Goal: Task Accomplishment & Management: Manage account settings

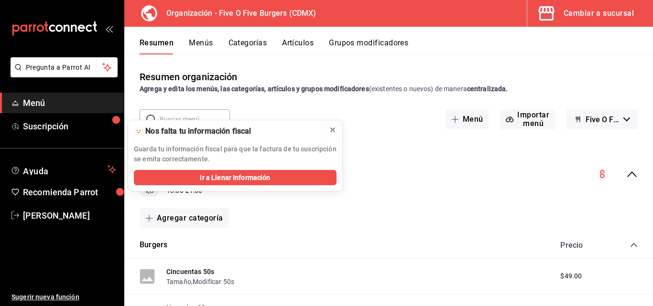
click at [329, 129] on icon at bounding box center [333, 130] width 8 height 8
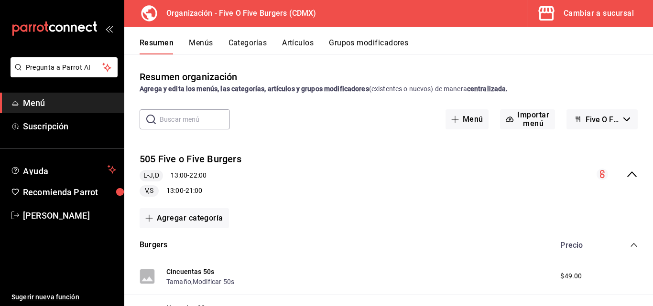
click at [197, 45] on button "Menús" at bounding box center [201, 46] width 24 height 16
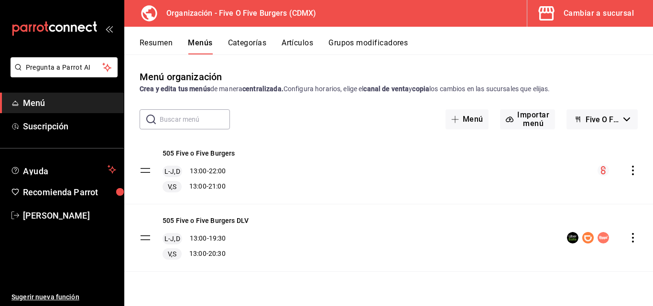
click at [249, 46] on button "Categorías" at bounding box center [247, 46] width 39 height 16
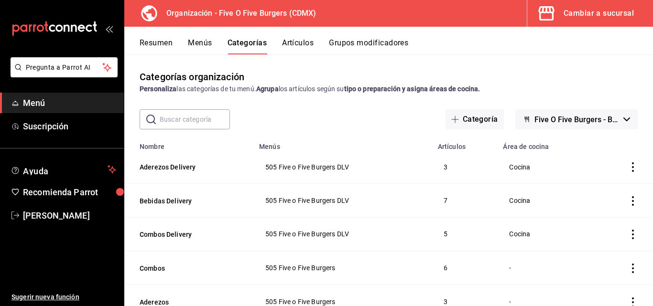
click at [296, 40] on button "Artículos" at bounding box center [298, 46] width 32 height 16
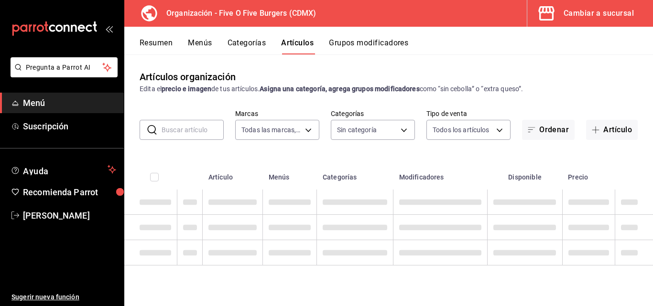
type input "1c621bbb-1c7f-463d-b041-a7faf11ae458"
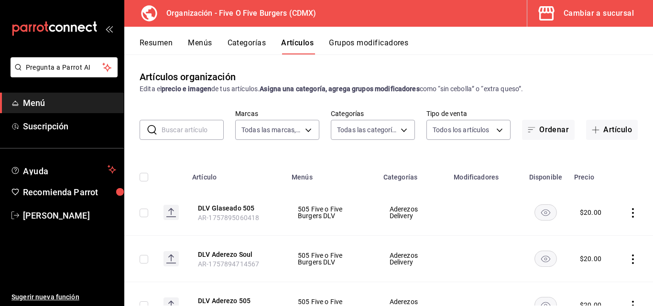
type input "2974cb68-fa0e-4c1b-828b-d4f146ac3279,0784bacb-ccc8-435e-9a40-abf7a349989a,8e234…"
click at [87, 284] on ul "Sugerir nueva función" at bounding box center [62, 266] width 124 height 81
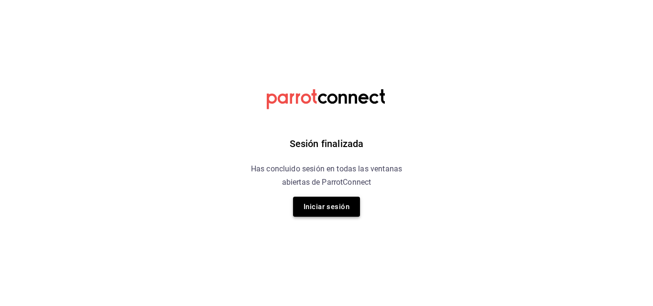
click at [343, 211] on button "Iniciar sesión" at bounding box center [326, 207] width 67 height 20
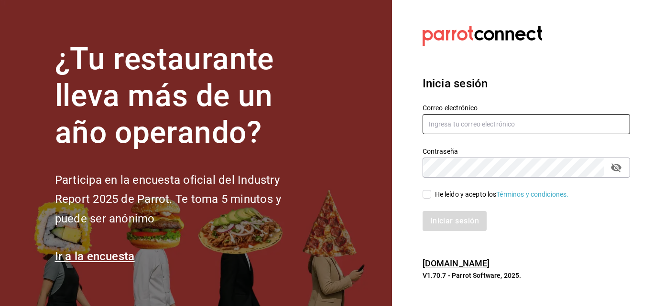
click at [505, 119] on input "text" at bounding box center [526, 124] width 207 height 20
type input "a311081952@gmail.com"
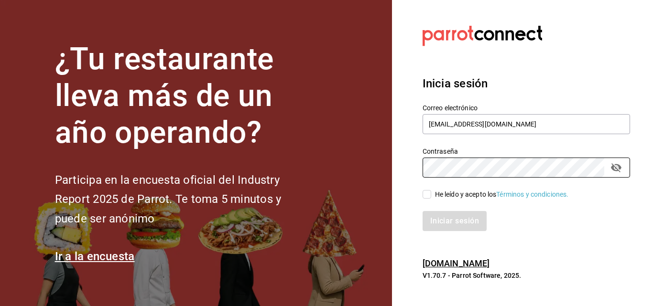
click at [423, 201] on div "Iniciar sesión" at bounding box center [520, 216] width 219 height 32
click at [426, 197] on input "He leído y acepto los Términos y condiciones." at bounding box center [427, 194] width 9 height 9
checkbox input "true"
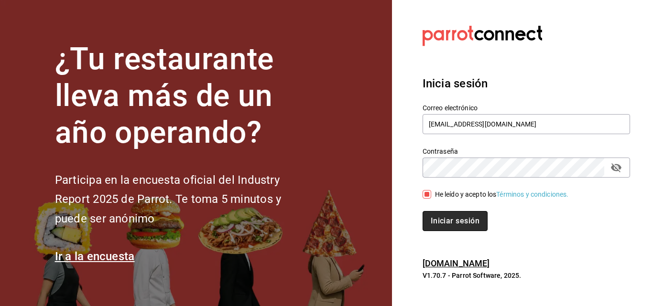
click at [451, 219] on button "Iniciar sesión" at bounding box center [455, 221] width 65 height 20
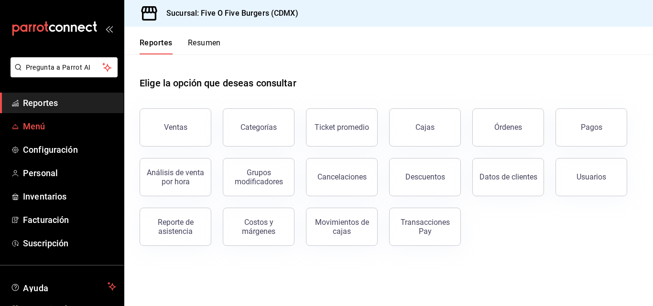
click at [64, 125] on span "Menú" at bounding box center [69, 126] width 93 height 13
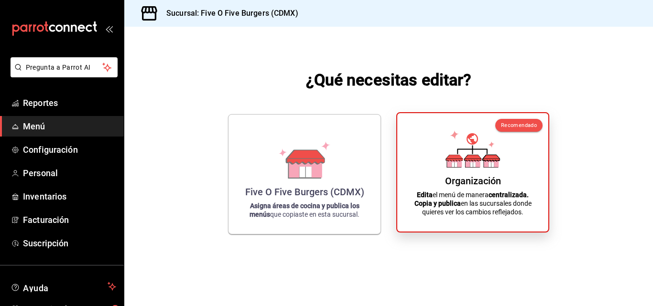
click at [456, 173] on div "Organización Edita el menú de manera centralizada. Copia y publica en las sucur…" at bounding box center [473, 172] width 128 height 103
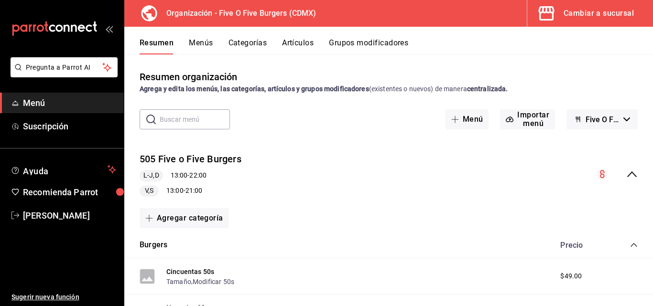
click at [202, 39] on button "Menús" at bounding box center [201, 46] width 24 height 16
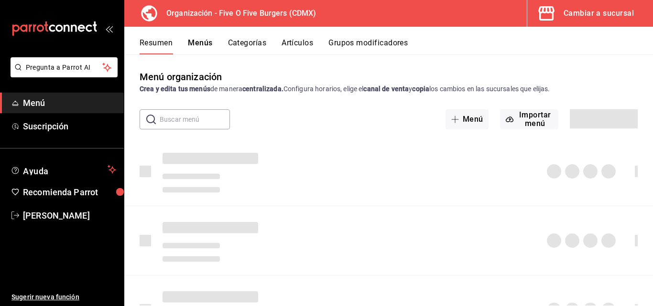
click at [298, 46] on button "Artículos" at bounding box center [298, 46] width 32 height 16
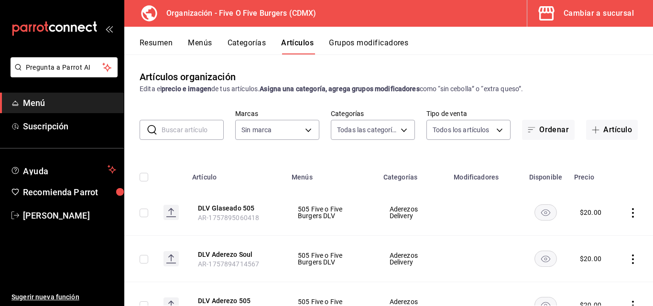
type input "2974cb68-fa0e-4c1b-828b-d4f146ac3279,0784bacb-ccc8-435e-9a40-abf7a349989a,8e234…"
type input "1c621bbb-1c7f-463d-b041-a7faf11ae458"
click at [198, 122] on input "text" at bounding box center [193, 129] width 62 height 19
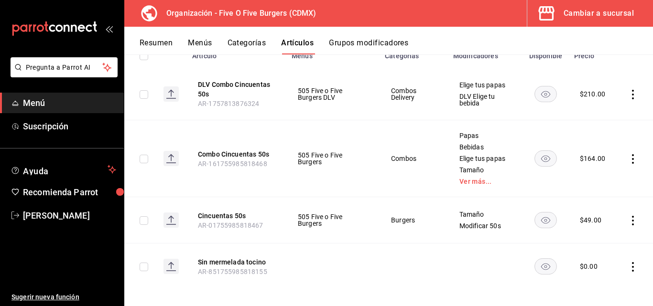
scroll to position [128, 0]
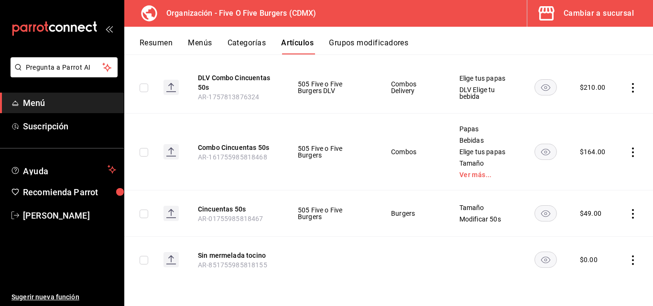
type input "cin"
click at [628, 215] on icon "actions" at bounding box center [633, 214] width 10 height 10
click at [596, 233] on span "Editar" at bounding box center [597, 236] width 25 height 10
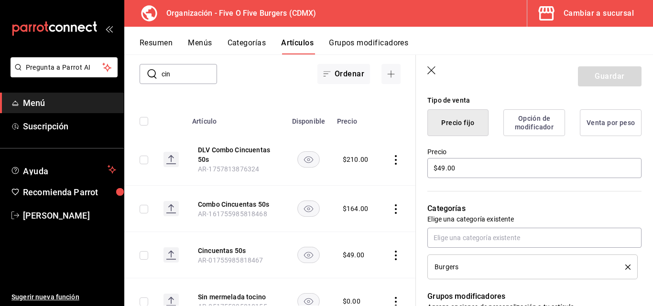
scroll to position [254, 0]
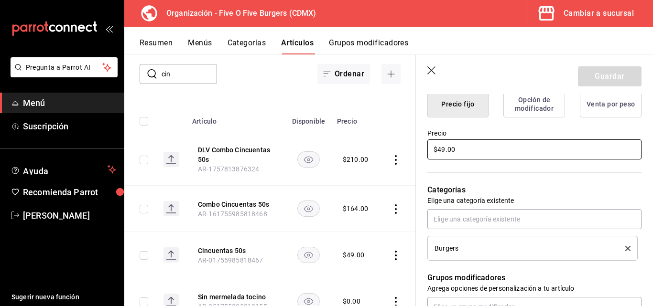
drag, startPoint x: 445, startPoint y: 150, endPoint x: 438, endPoint y: 149, distance: 7.2
click at [438, 149] on input "$49.00" at bounding box center [534, 150] width 214 height 20
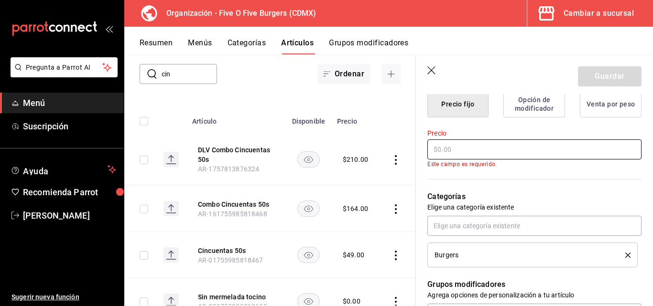
type textarea "x"
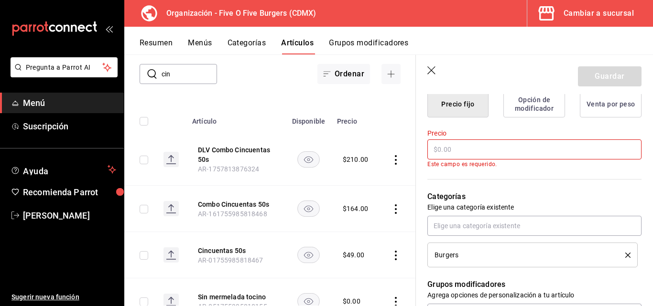
type input "$9.00"
type textarea "x"
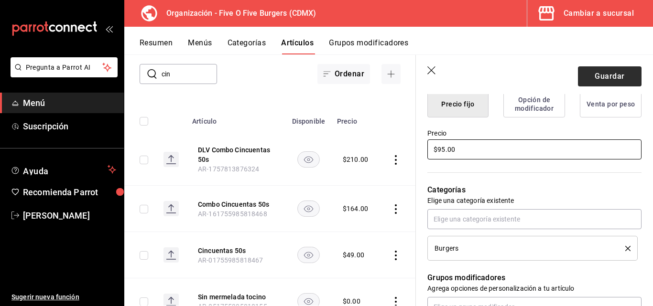
type input "$95.00"
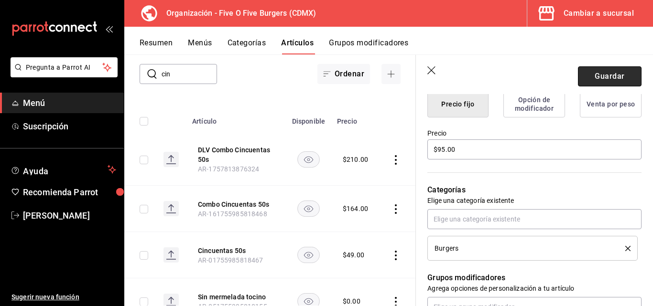
click at [585, 78] on button "Guardar" at bounding box center [610, 76] width 64 height 20
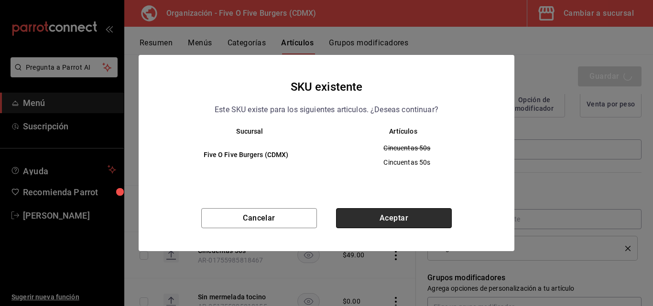
click at [412, 214] on button "Aceptar" at bounding box center [394, 218] width 116 height 20
type textarea "x"
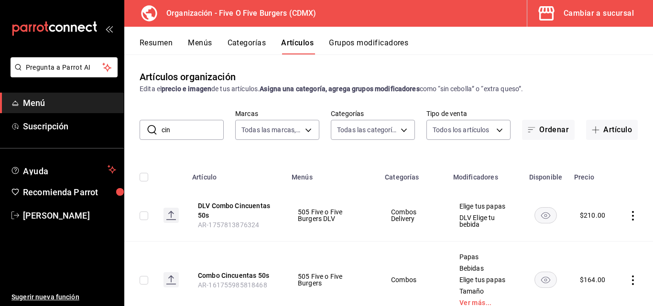
drag, startPoint x: 170, startPoint y: 53, endPoint x: 39, endPoint y: 33, distance: 132.4
click at [30, 27] on div "Pregunta a Parrot AI Menú Suscripción Ayuda Recomienda Parrot [PERSON_NAME] Sug…" at bounding box center [326, 153] width 653 height 306
drag, startPoint x: 189, startPoint y: 133, endPoint x: 107, endPoint y: 126, distance: 83.0
click at [107, 126] on div "Pregunta a Parrot AI Menú Suscripción Ayuda Recomienda Parrot [PERSON_NAME] Sug…" at bounding box center [326, 153] width 653 height 306
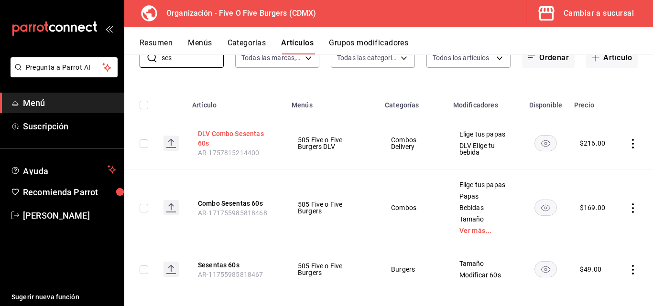
scroll to position [82, 0]
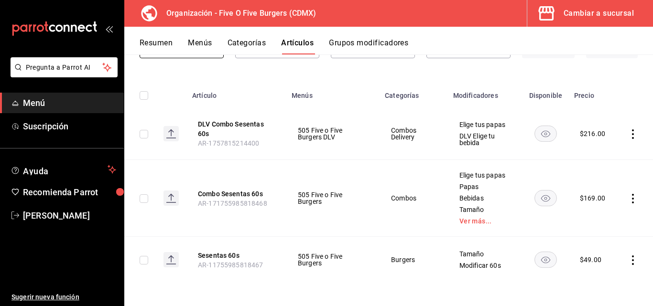
type input "ses"
click at [628, 261] on icon "actions" at bounding box center [633, 261] width 10 height 10
click at [601, 248] on li "Editar" at bounding box center [588, 242] width 57 height 20
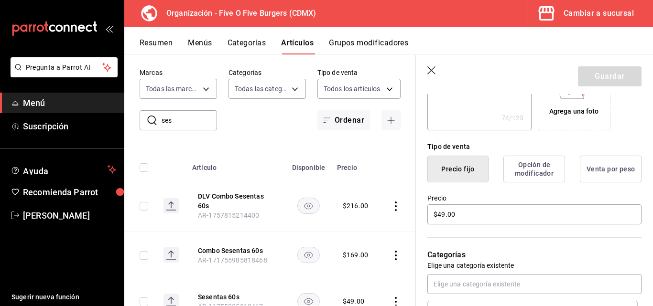
scroll to position [243, 0]
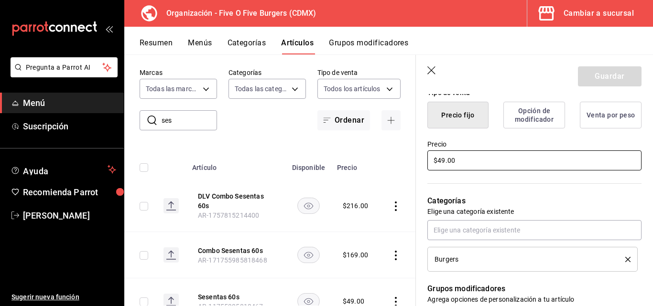
drag, startPoint x: 445, startPoint y: 159, endPoint x: 439, endPoint y: 159, distance: 6.7
click at [439, 159] on input "$49.00" at bounding box center [534, 161] width 214 height 20
type textarea "x"
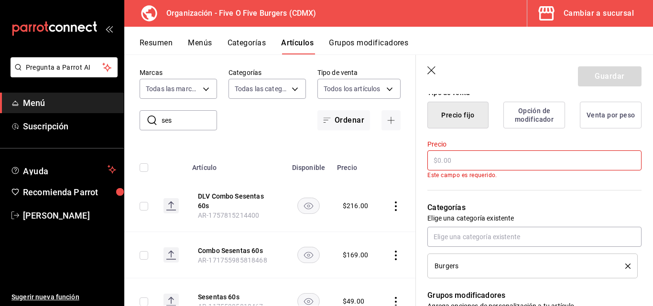
type textarea "x"
type input "$1.00"
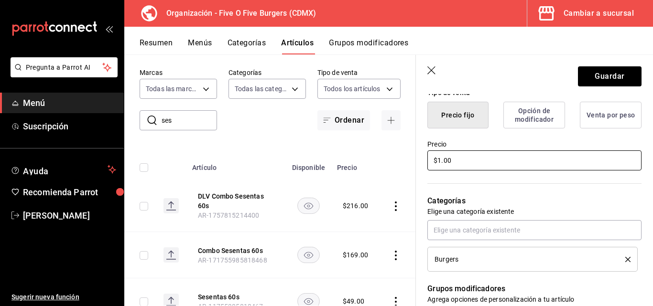
type textarea "x"
type input "$10.00"
type textarea "x"
type input "$100.00"
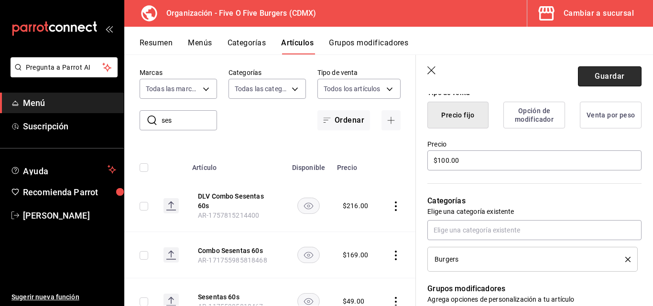
click at [597, 72] on button "Guardar" at bounding box center [610, 76] width 64 height 20
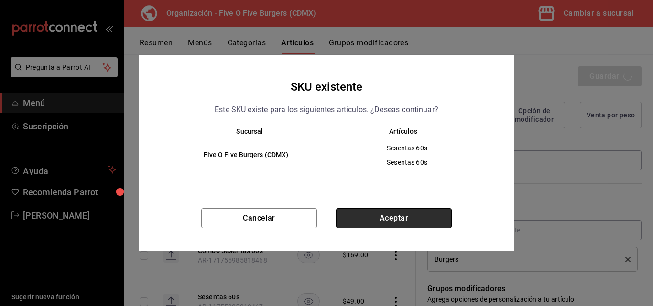
click at [367, 211] on button "Aceptar" at bounding box center [394, 218] width 116 height 20
type textarea "x"
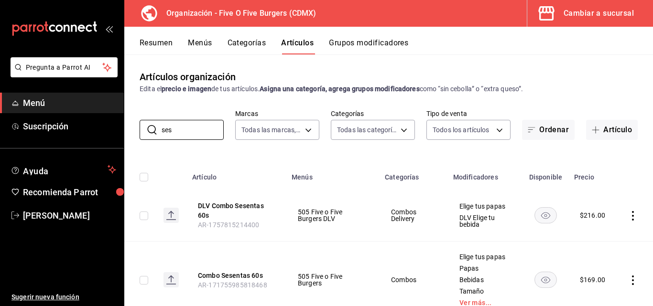
drag, startPoint x: 177, startPoint y: 127, endPoint x: 132, endPoint y: 113, distance: 47.0
click at [132, 113] on div "​ ses ​ Marcas Todas las marcas, Sin marca 1c621bbb-1c7f-463d-b041-a7faf11ae458…" at bounding box center [388, 124] width 529 height 31
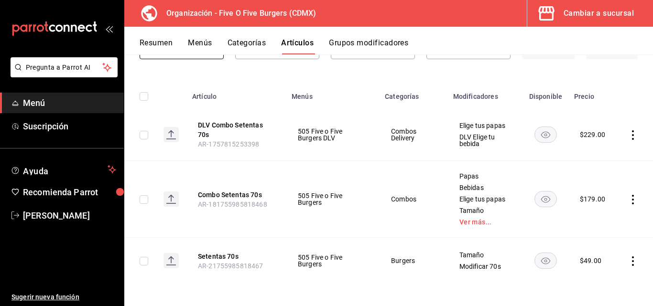
scroll to position [82, 0]
type input "set"
click at [628, 261] on icon "actions" at bounding box center [633, 261] width 10 height 10
click at [600, 250] on li "Editar" at bounding box center [588, 242] width 57 height 20
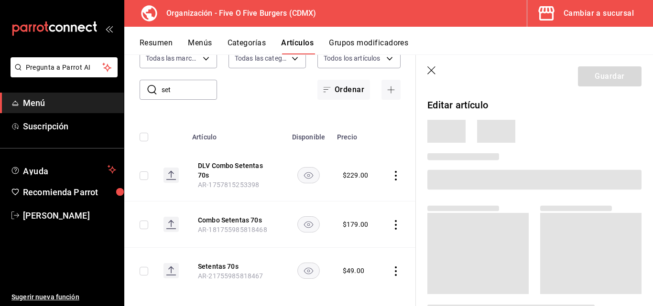
scroll to position [51, 0]
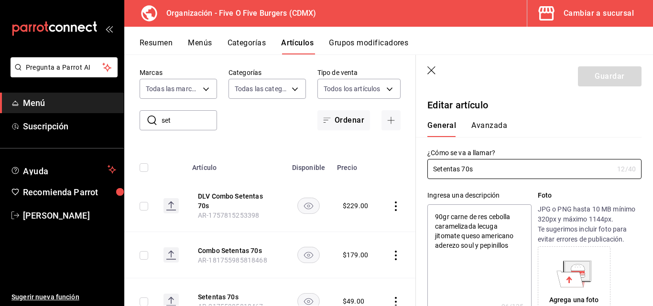
type textarea "x"
type input "$49.00"
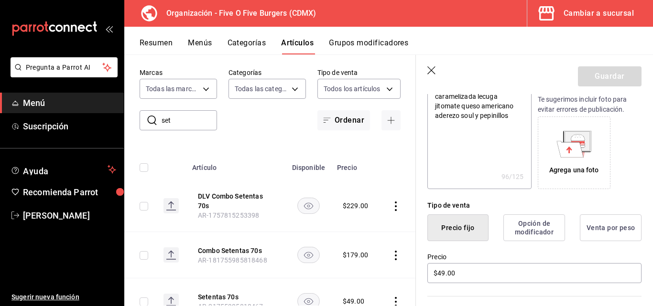
scroll to position [174, 0]
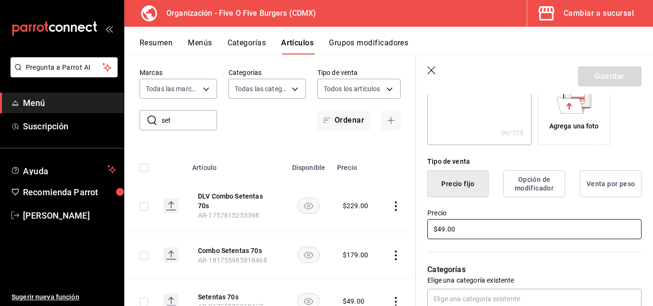
drag, startPoint x: 444, startPoint y: 227, endPoint x: 438, endPoint y: 227, distance: 5.7
click at [438, 227] on input "$49.00" at bounding box center [534, 229] width 214 height 20
type textarea "x"
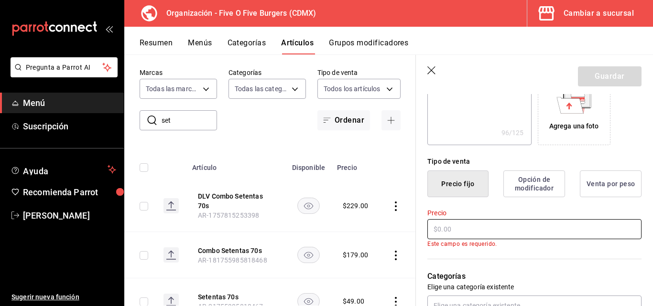
type textarea "x"
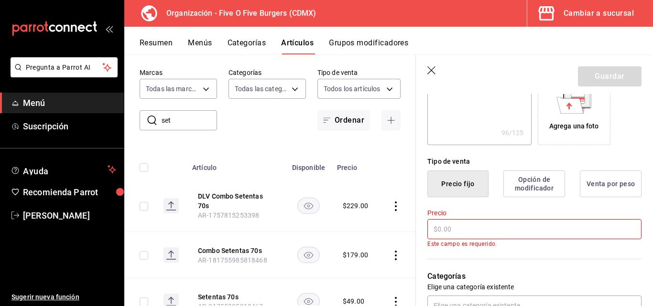
type input "$1.00"
type textarea "x"
type input "$11.00"
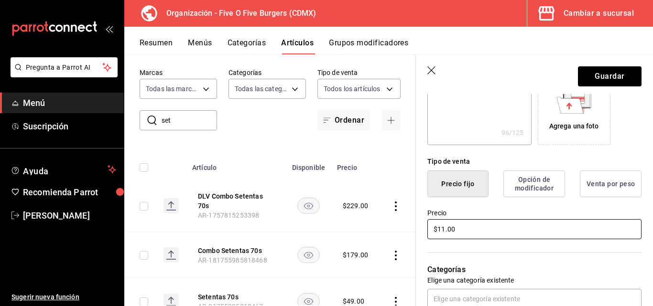
type textarea "x"
type input "$110.00"
click at [608, 79] on button "Guardar" at bounding box center [610, 76] width 64 height 20
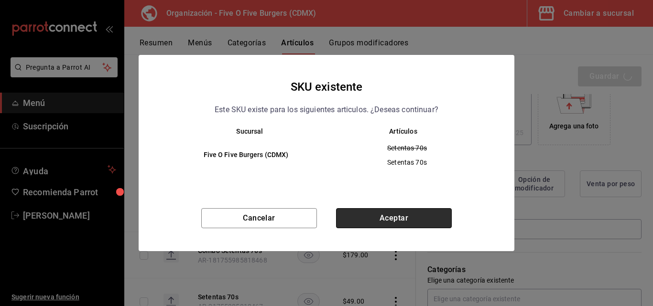
click at [384, 215] on button "Aceptar" at bounding box center [394, 218] width 116 height 20
type textarea "x"
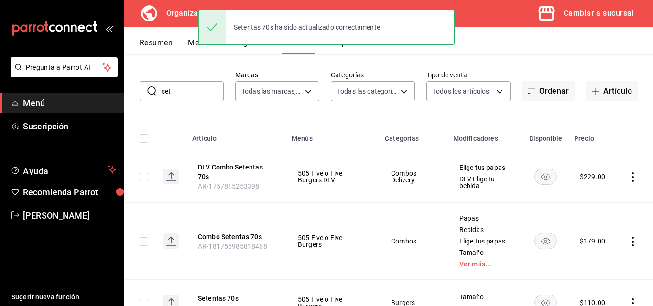
scroll to position [54, 0]
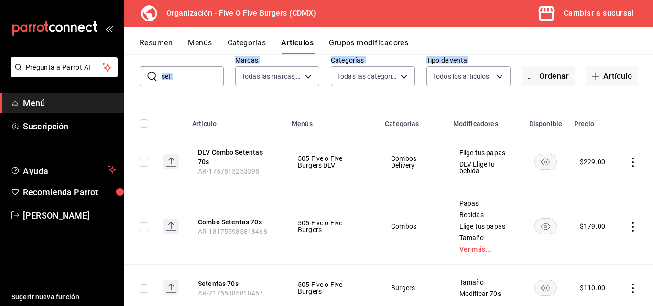
drag, startPoint x: 180, startPoint y: 87, endPoint x: 176, endPoint y: 81, distance: 6.9
click at [176, 81] on div "Artículos organización Edita el precio e imagen de tus artículos. Asigna una ca…" at bounding box center [388, 179] width 529 height 251
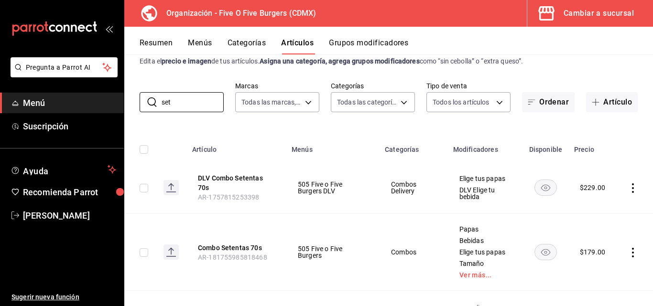
drag, startPoint x: 176, startPoint y: 79, endPoint x: 122, endPoint y: 59, distance: 57.2
click at [122, 59] on div "Pregunta a Parrot AI Menú Suscripción Ayuda Recomienda Parrot [PERSON_NAME] Sug…" at bounding box center [326, 153] width 653 height 306
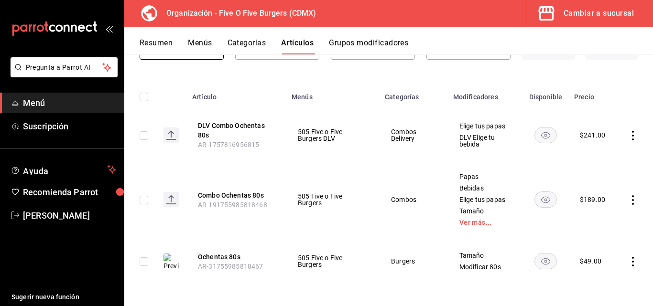
scroll to position [82, 0]
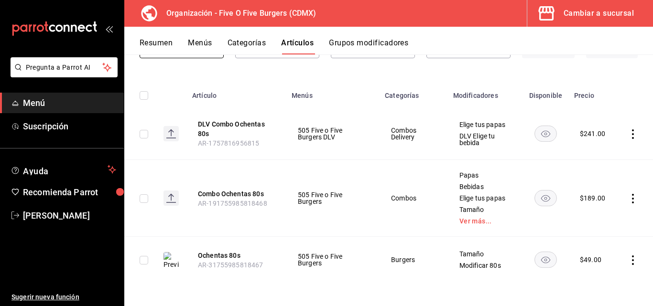
type input "oche"
click at [628, 261] on icon "actions" at bounding box center [633, 261] width 10 height 10
click at [599, 243] on span "Editar" at bounding box center [597, 242] width 25 height 10
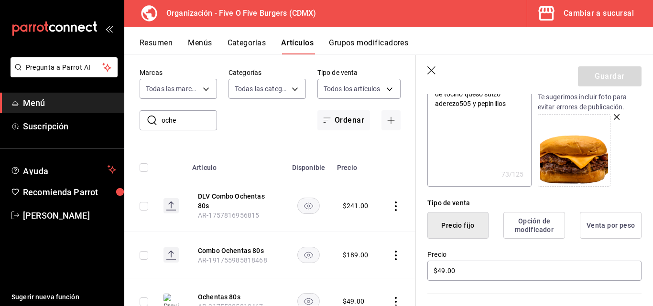
scroll to position [132, 0]
drag, startPoint x: 446, startPoint y: 271, endPoint x: 413, endPoint y: 265, distance: 33.9
click at [419, 265] on div "Precio $49.00" at bounding box center [529, 260] width 226 height 43
type textarea "x"
type input "$49.00"
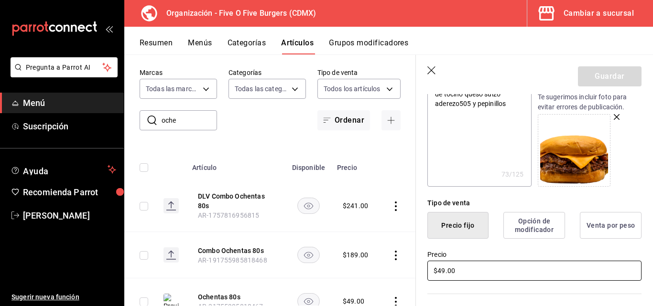
click at [444, 271] on input "$49.00" at bounding box center [534, 271] width 214 height 20
type textarea "x"
type input "$4.00"
type textarea "x"
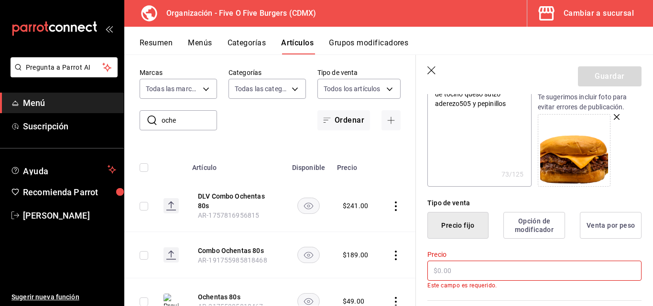
type input "$1.00"
type textarea "x"
type input "$12.00"
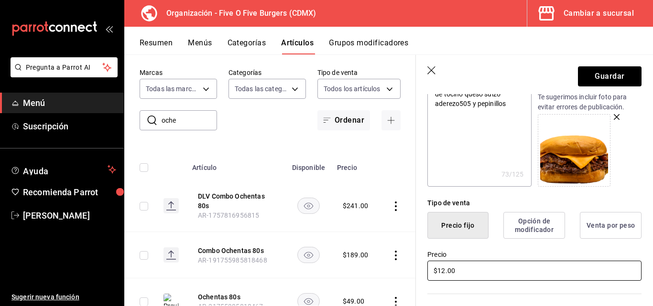
type textarea "x"
type input "$120.00"
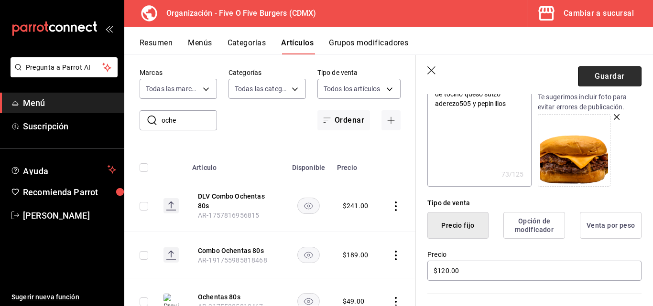
click at [623, 70] on button "Guardar" at bounding box center [610, 76] width 64 height 20
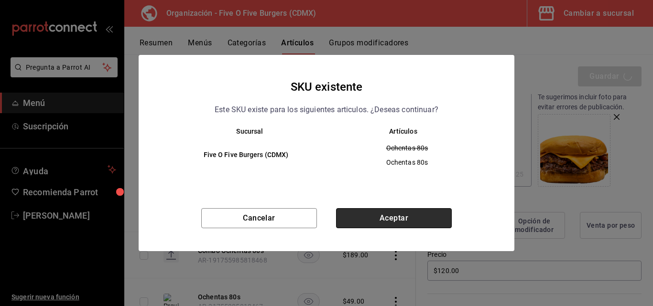
click at [368, 224] on button "Aceptar" at bounding box center [394, 218] width 116 height 20
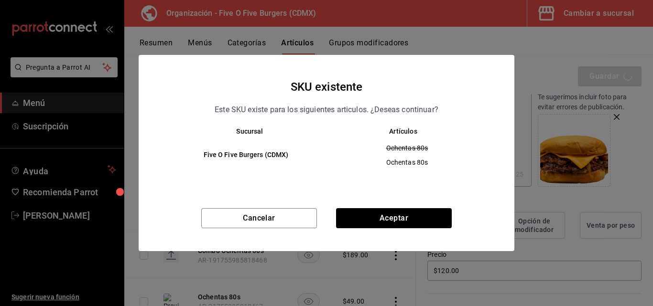
type textarea "x"
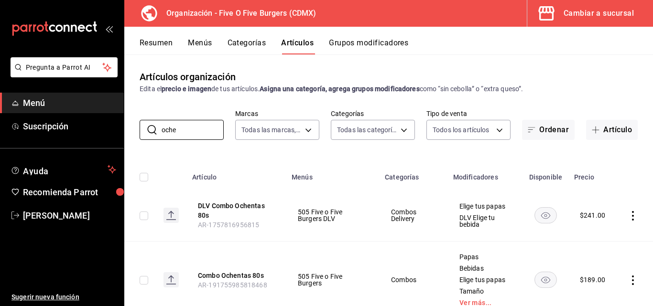
drag, startPoint x: 185, startPoint y: 127, endPoint x: 133, endPoint y: 115, distance: 53.0
click at [136, 115] on div "​ oche ​ Marcas Todas las marcas, Sin marca 1c621bbb-1c7f-463d-b041-a7faf11ae45…" at bounding box center [388, 124] width 529 height 31
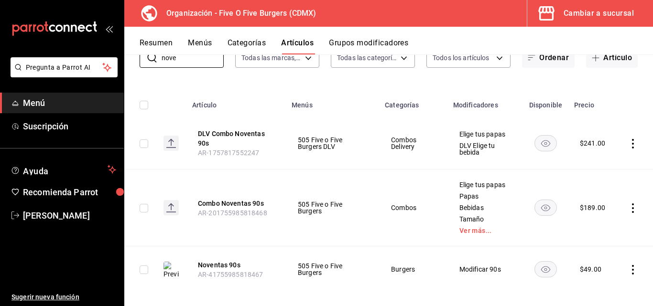
scroll to position [82, 0]
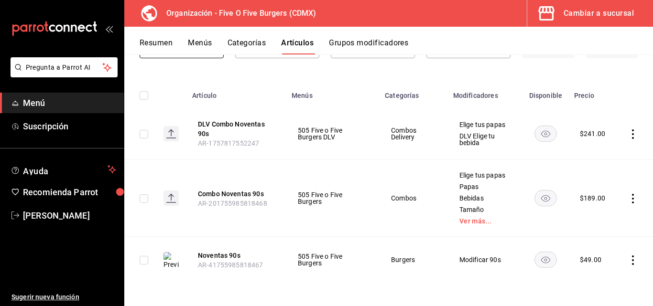
type input "nove"
click at [628, 259] on icon "actions" at bounding box center [633, 261] width 10 height 10
click at [595, 243] on span "Editar" at bounding box center [597, 242] width 25 height 10
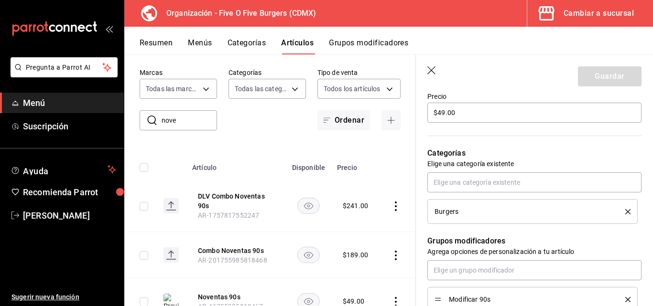
scroll to position [272, 0]
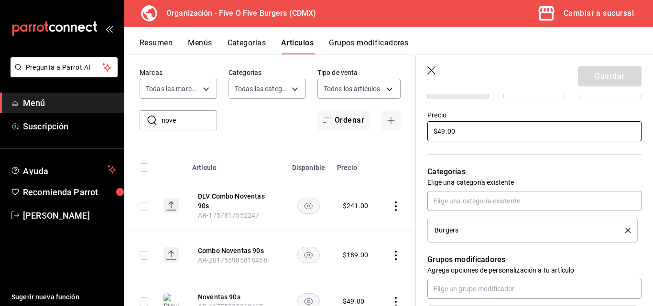
drag, startPoint x: 445, startPoint y: 131, endPoint x: 438, endPoint y: 129, distance: 7.1
click at [438, 129] on input "$49.00" at bounding box center [534, 131] width 214 height 20
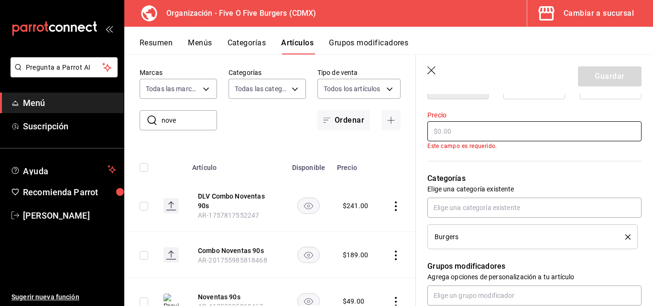
type textarea "x"
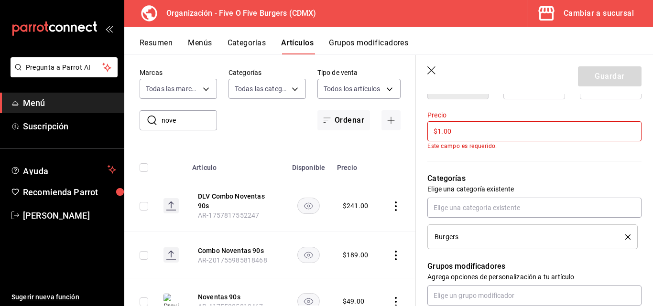
type input "$12.00"
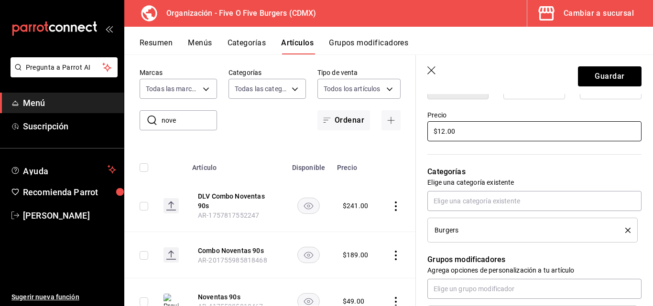
type textarea "x"
type input "$120.00"
click at [578, 77] on button "Guardar" at bounding box center [610, 76] width 64 height 20
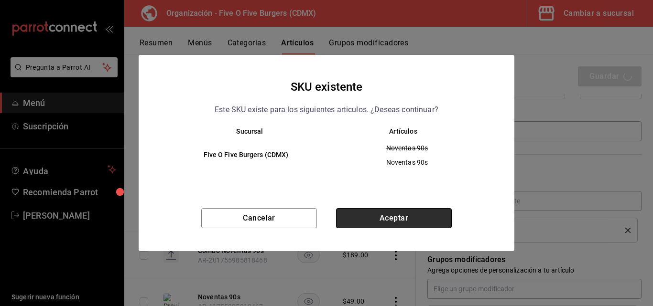
click at [372, 217] on button "Aceptar" at bounding box center [394, 218] width 116 height 20
type textarea "x"
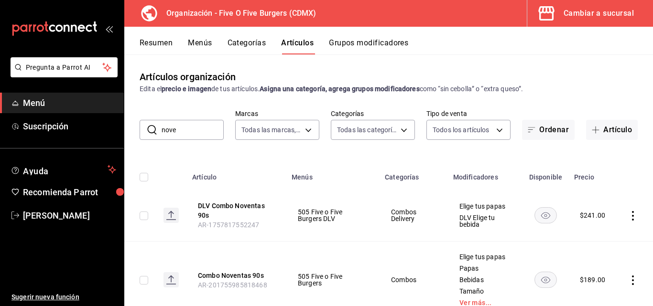
click at [197, 130] on input "nove" at bounding box center [193, 129] width 62 height 19
type input "n"
type input "set"
click at [628, 215] on icon "actions" at bounding box center [633, 216] width 10 height 10
click at [591, 240] on span "Editar" at bounding box center [597, 238] width 25 height 10
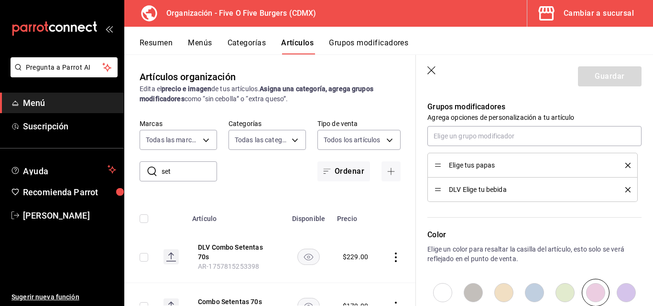
scroll to position [426, 0]
click at [431, 72] on icon "button" at bounding box center [432, 71] width 10 height 10
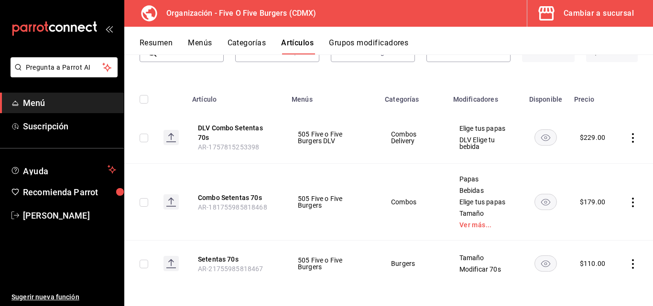
scroll to position [82, 0]
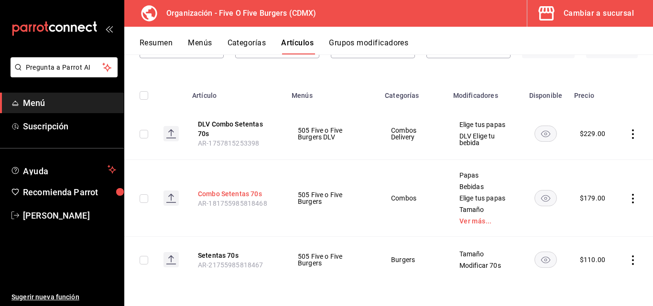
click at [229, 192] on button "Combo Setentas 70s" at bounding box center [236, 194] width 76 height 10
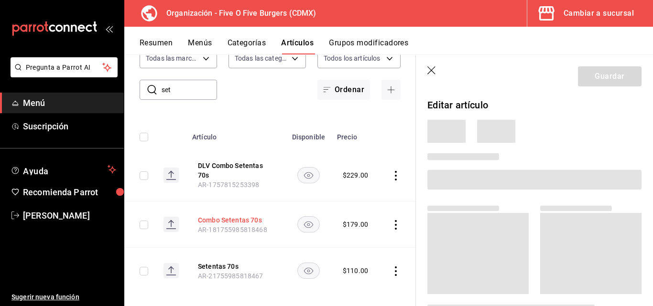
scroll to position [51, 0]
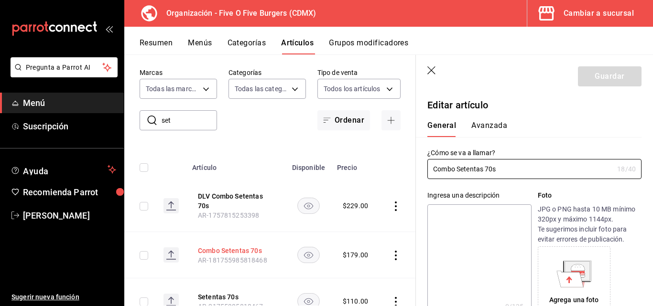
type input "$179.00"
radio input "false"
radio input "true"
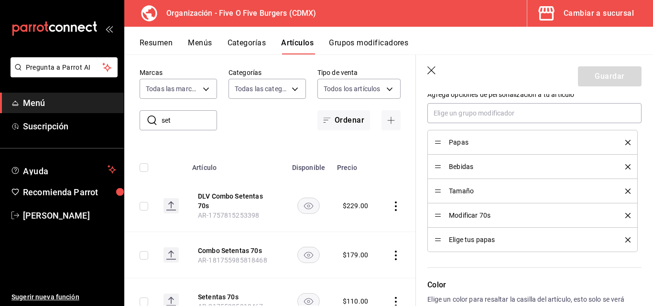
scroll to position [451, 0]
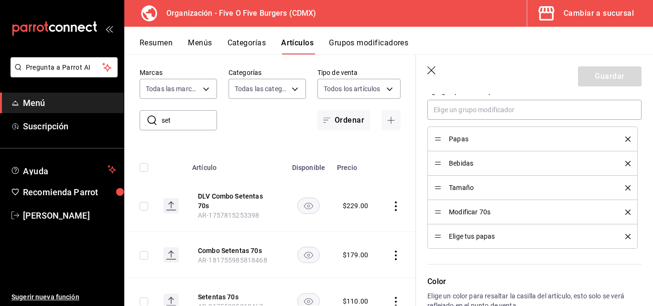
click at [625, 237] on icon "delete" at bounding box center [627, 236] width 5 height 5
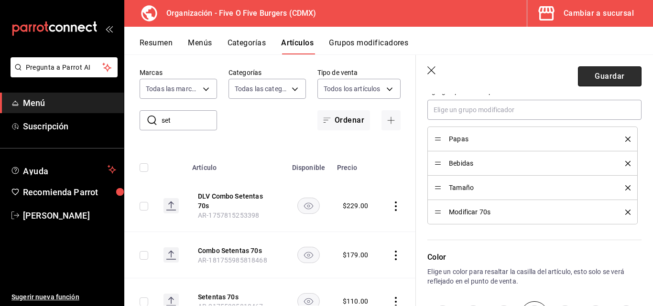
click at [581, 80] on button "Guardar" at bounding box center [610, 76] width 64 height 20
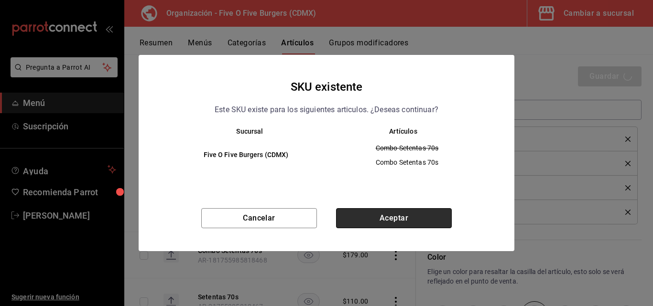
click at [367, 214] on button "Aceptar" at bounding box center [394, 218] width 116 height 20
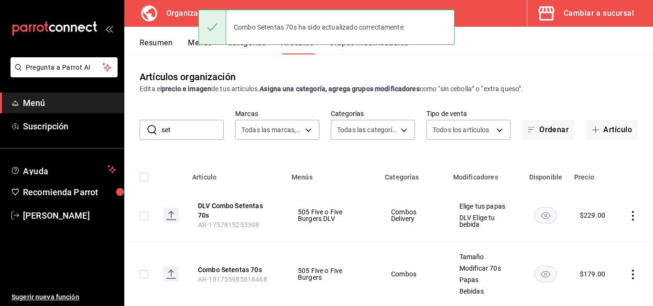
click at [435, 69] on div "Artículos organización Edita el precio e imagen de tus artículos. Asigna una ca…" at bounding box center [388, 179] width 529 height 251
click at [373, 47] on div "Combo Setentas 70s ha sido actualizado correctamente." at bounding box center [326, 27] width 256 height 41
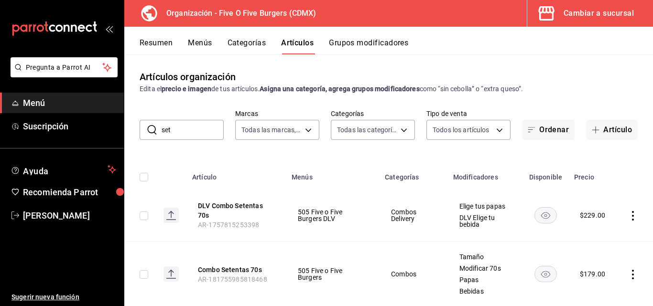
click at [371, 46] on div "Combo Setentas 70s ha sido actualizado correctamente." at bounding box center [326, 27] width 256 height 41
click at [371, 46] on button "Grupos modificadores" at bounding box center [368, 46] width 79 height 16
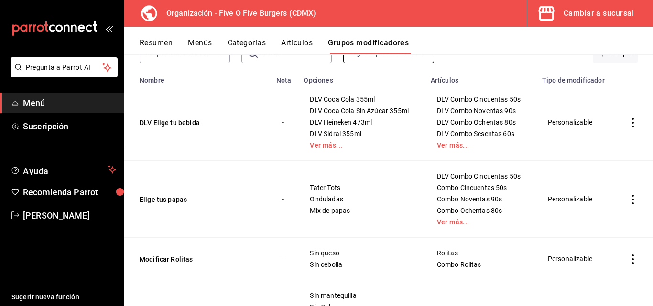
scroll to position [90, 0]
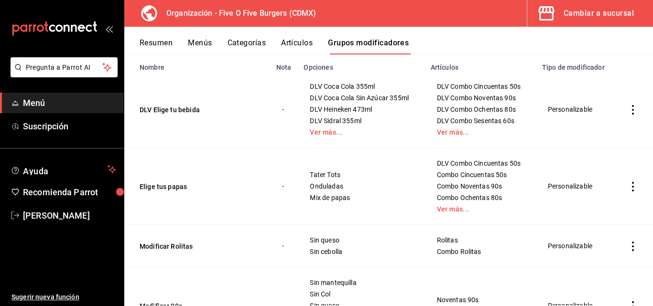
click at [628, 185] on icon "actions" at bounding box center [633, 187] width 10 height 10
click at [593, 203] on li "Editar" at bounding box center [588, 209] width 57 height 20
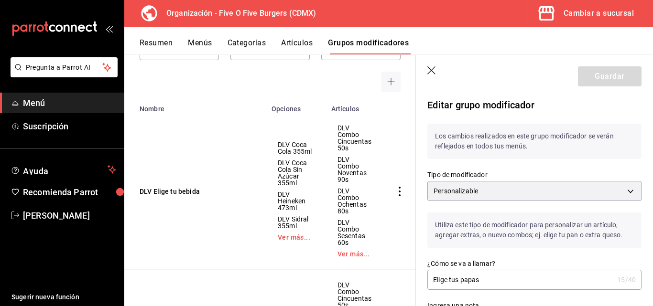
click at [141, 85] on div "Búsqueda por Grupos modificadores GROUP ​ ​ Tipo de modificador Elige el tipo d…" at bounding box center [270, 61] width 292 height 62
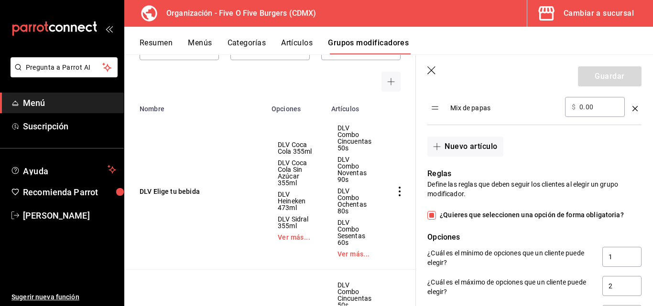
scroll to position [444, 0]
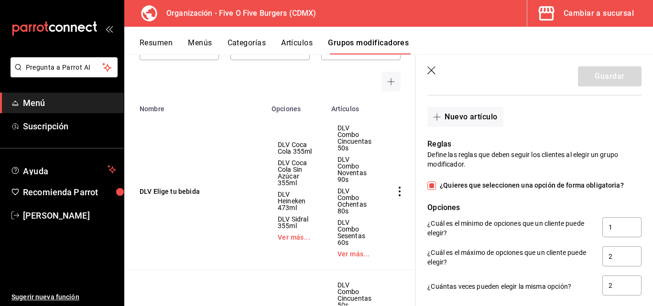
click at [520, 203] on p "Opciones" at bounding box center [534, 207] width 214 height 11
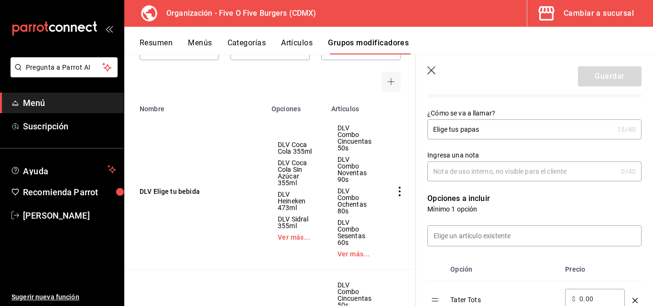
scroll to position [108, 0]
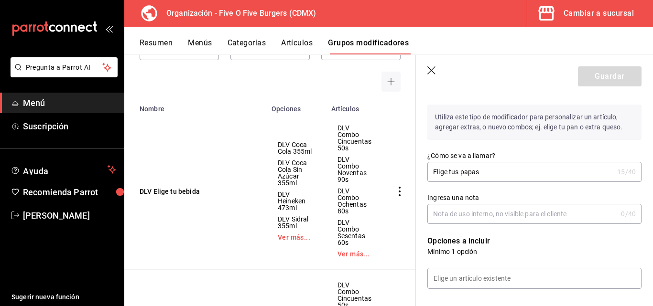
click at [436, 72] on icon "button" at bounding box center [432, 71] width 10 height 10
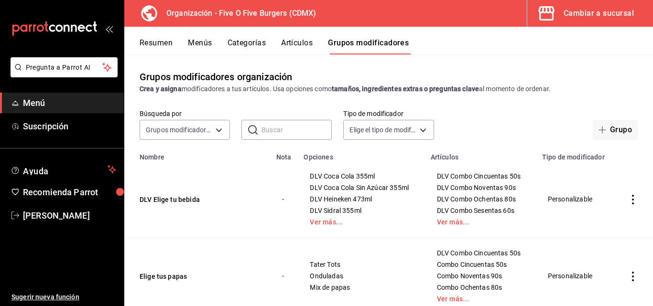
click at [259, 38] on div "Resumen Menús Categorías Artículos Grupos modificadores" at bounding box center [388, 41] width 529 height 28
click at [259, 42] on button "Categorías" at bounding box center [247, 46] width 39 height 16
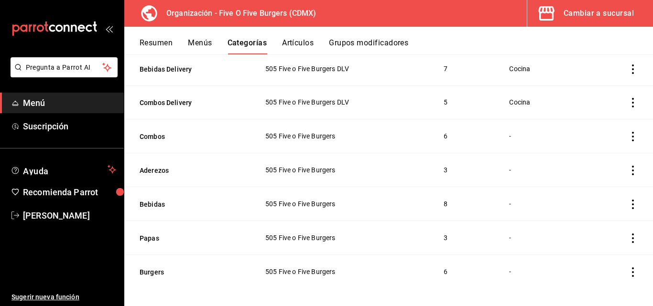
scroll to position [132, 0]
click at [297, 45] on button "Artículos" at bounding box center [298, 46] width 32 height 16
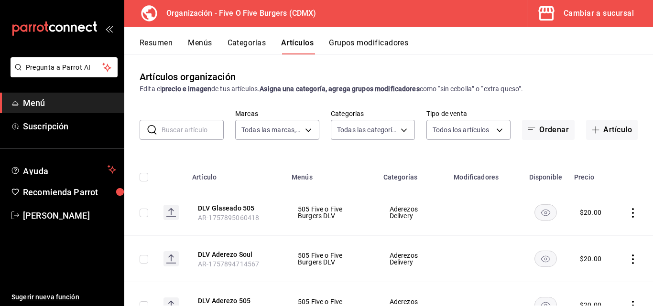
type input "1c621bbb-1c7f-463d-b041-a7faf11ae458"
type input "2974cb68-fa0e-4c1b-828b-d4f146ac3279,0784bacb-ccc8-435e-9a40-abf7a349989a,8e234…"
click at [209, 130] on input "text" at bounding box center [193, 129] width 62 height 19
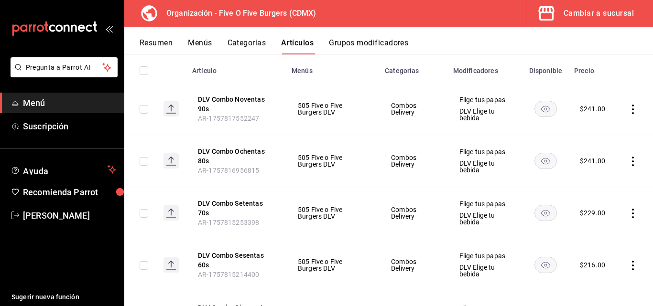
scroll to position [141, 0]
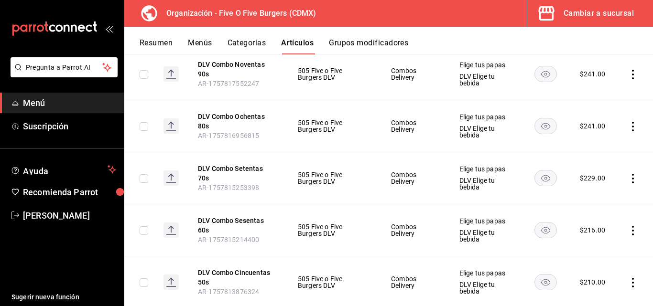
type input "comb"
click at [629, 129] on icon "actions" at bounding box center [633, 127] width 10 height 10
click at [592, 152] on span "Editar" at bounding box center [597, 148] width 25 height 10
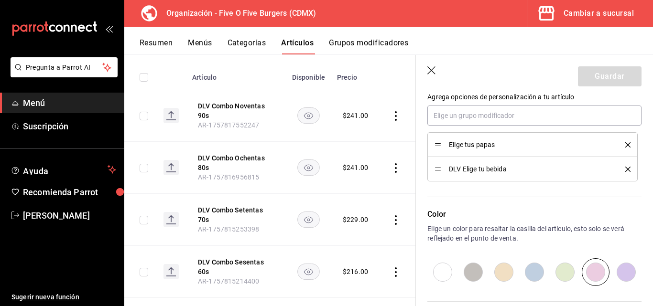
scroll to position [426, 0]
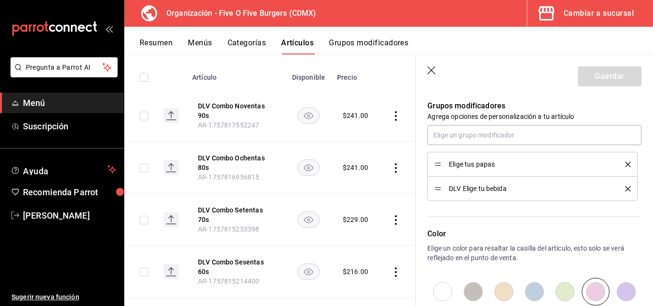
click at [625, 165] on icon "delete" at bounding box center [627, 164] width 5 height 5
type textarea "x"
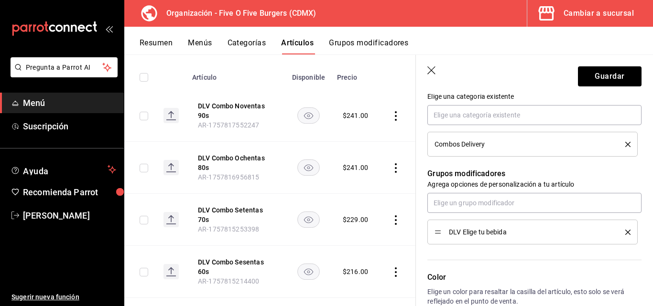
scroll to position [298, 0]
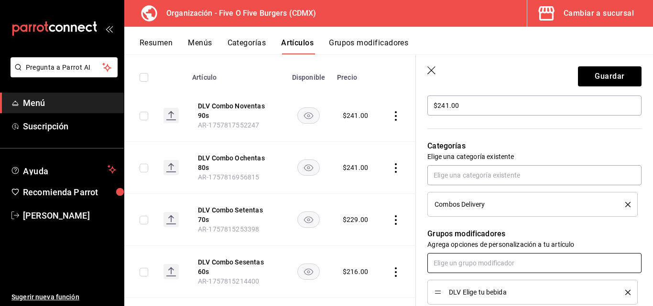
click at [492, 269] on input "text" at bounding box center [534, 263] width 214 height 20
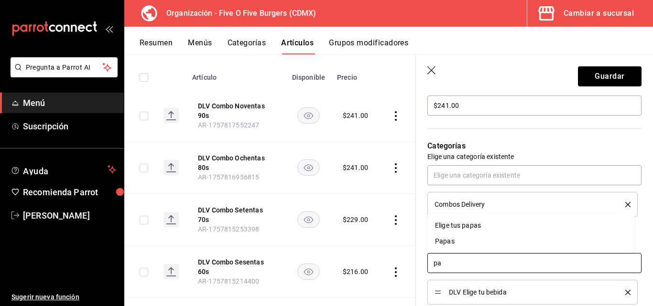
type input "pap"
click at [437, 239] on div "Papas" at bounding box center [445, 242] width 20 height 10
type textarea "x"
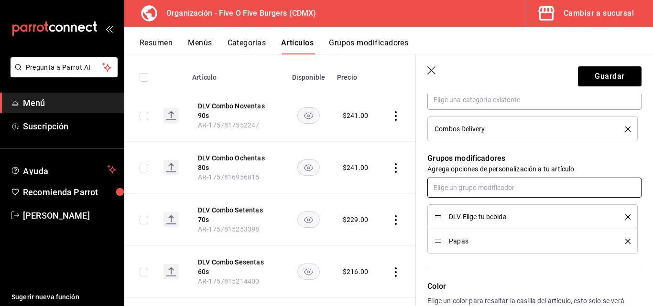
scroll to position [390, 0]
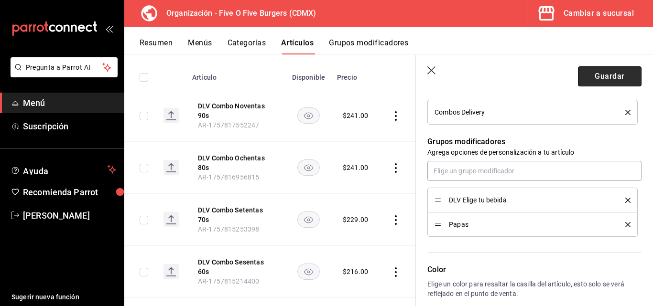
click at [583, 81] on button "Guardar" at bounding box center [610, 76] width 64 height 20
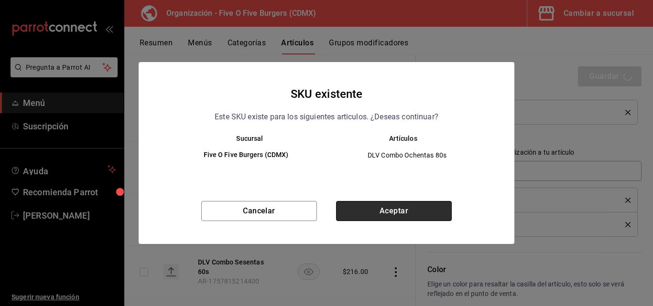
click at [391, 209] on button "Aceptar" at bounding box center [394, 211] width 116 height 20
type textarea "x"
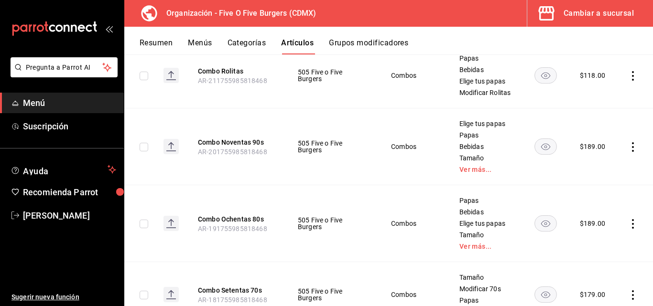
scroll to position [407, 0]
click at [628, 77] on icon "actions" at bounding box center [633, 77] width 10 height 10
click at [600, 104] on span "Editar" at bounding box center [597, 102] width 25 height 10
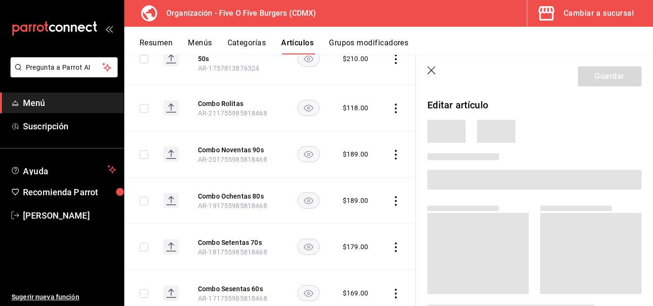
scroll to position [394, 0]
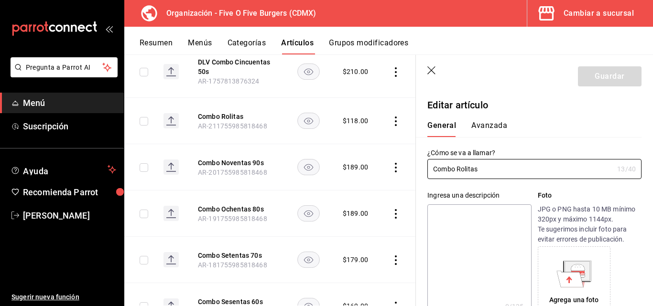
type input "$118.00"
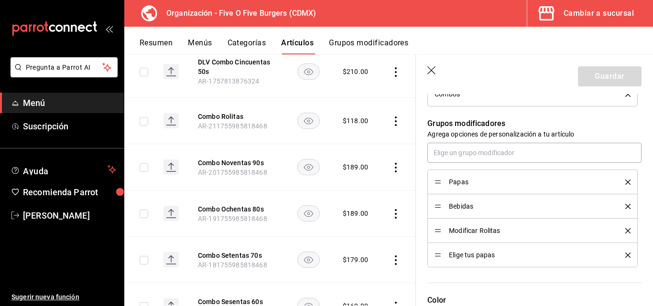
scroll to position [445, 0]
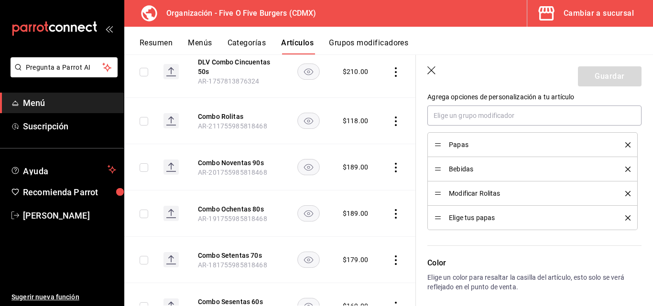
click at [625, 219] on icon "delete" at bounding box center [627, 218] width 5 height 5
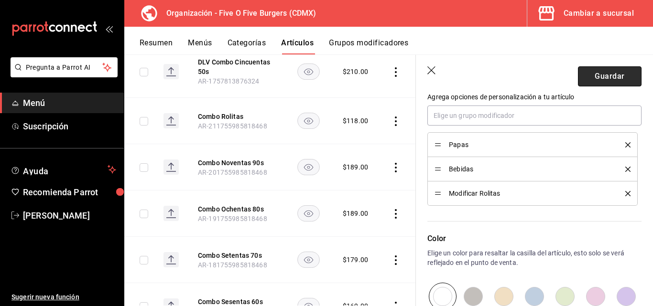
click at [583, 77] on button "Guardar" at bounding box center [610, 76] width 64 height 20
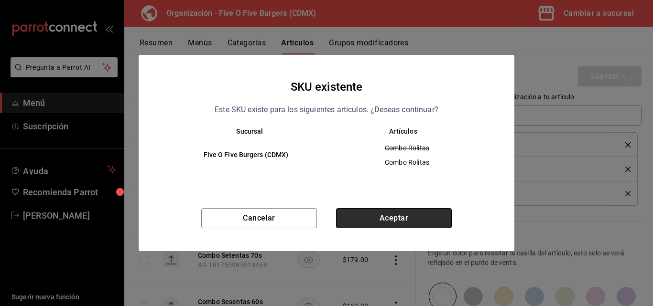
click at [369, 223] on button "Aceptar" at bounding box center [394, 218] width 116 height 20
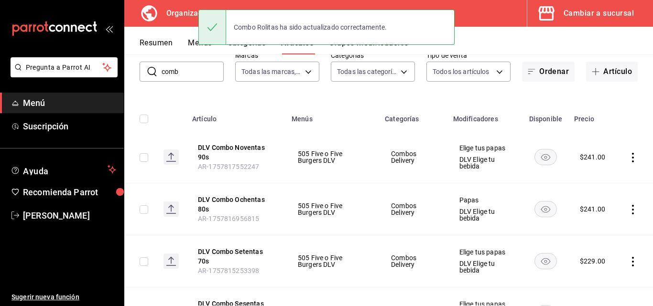
scroll to position [59, 0]
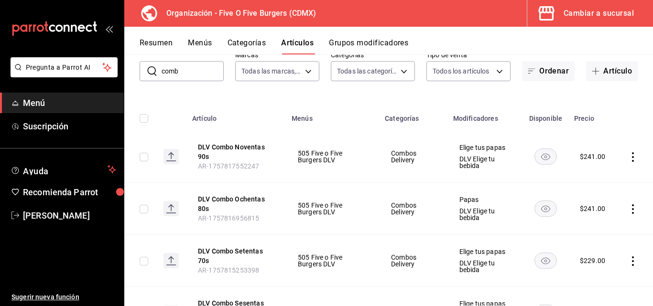
click at [628, 155] on icon "actions" at bounding box center [633, 157] width 10 height 10
click at [590, 178] on span "Editar" at bounding box center [597, 179] width 25 height 10
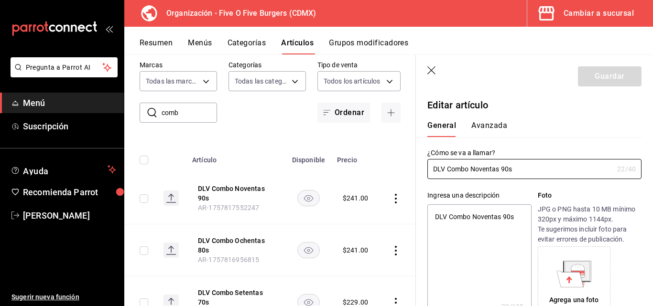
type textarea "x"
type input "$241.00"
radio input "false"
radio input "true"
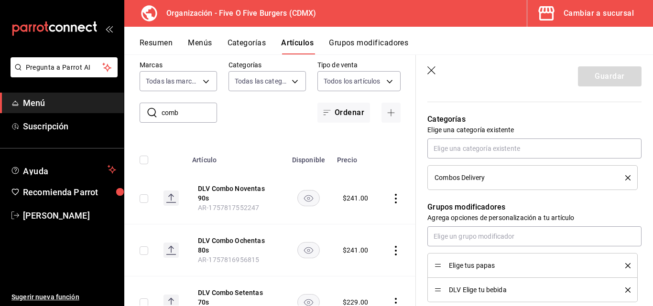
scroll to position [352, 0]
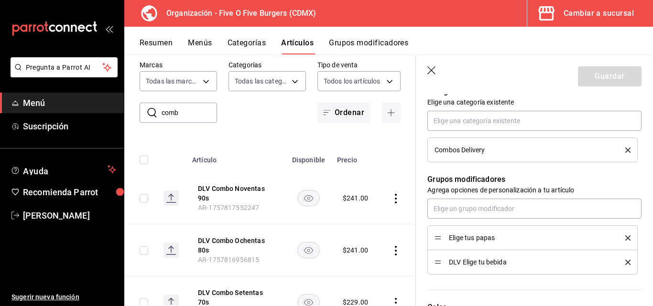
click at [623, 239] on li "Elige tus papas" at bounding box center [532, 238] width 210 height 25
click at [625, 238] on icon "delete" at bounding box center [627, 238] width 5 height 5
type textarea "x"
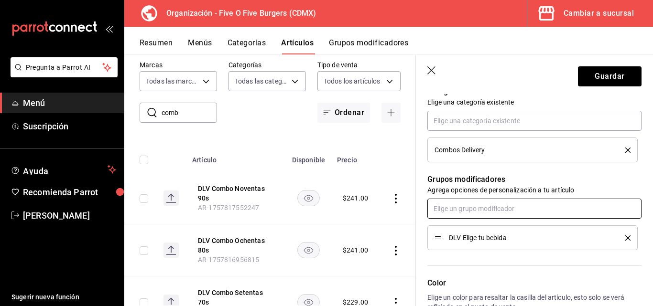
click at [544, 208] on input "text" at bounding box center [534, 209] width 214 height 20
type input "pap"
click at [441, 245] on div "Papas" at bounding box center [445, 246] width 20 height 10
type textarea "x"
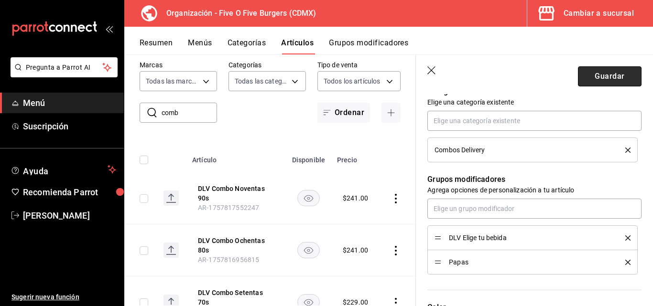
click at [578, 86] on button "Guardar" at bounding box center [610, 76] width 64 height 20
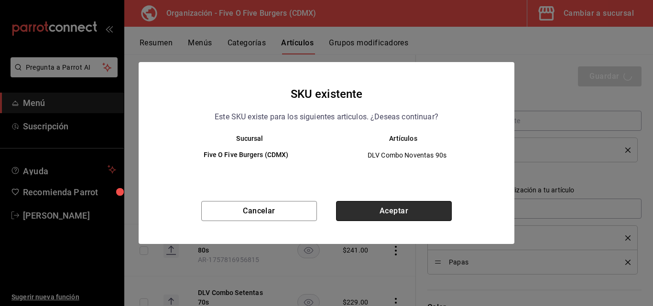
click at [385, 213] on button "Aceptar" at bounding box center [394, 211] width 116 height 20
type textarea "x"
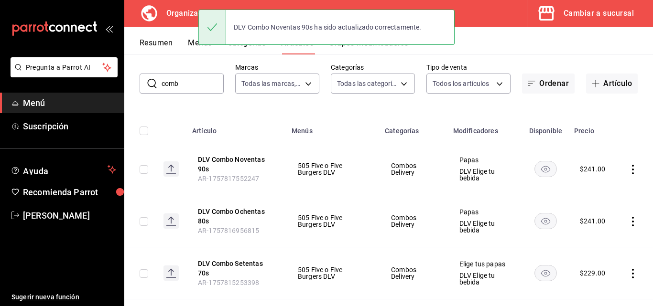
scroll to position [47, 0]
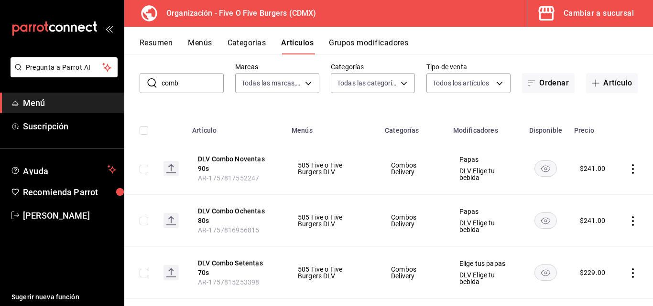
click at [385, 213] on td "Combos Delivery" at bounding box center [413, 221] width 68 height 52
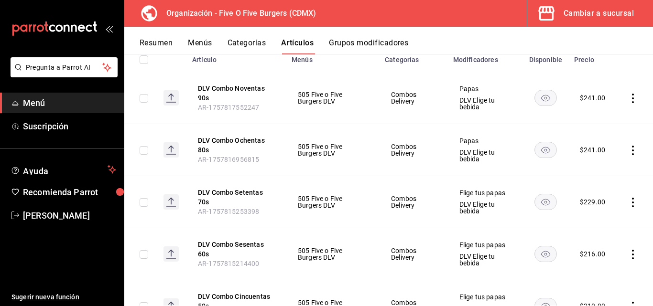
scroll to position [119, 0]
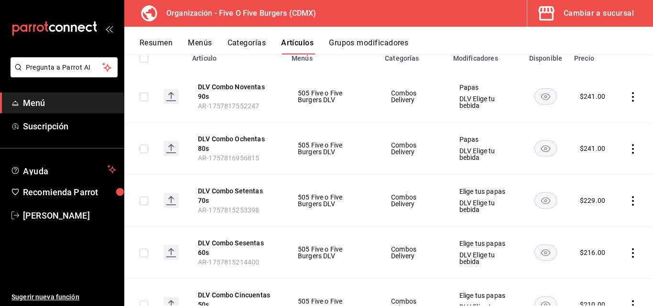
click at [629, 200] on icon "actions" at bounding box center [633, 201] width 10 height 10
click at [591, 224] on span "Editar" at bounding box center [597, 223] width 25 height 10
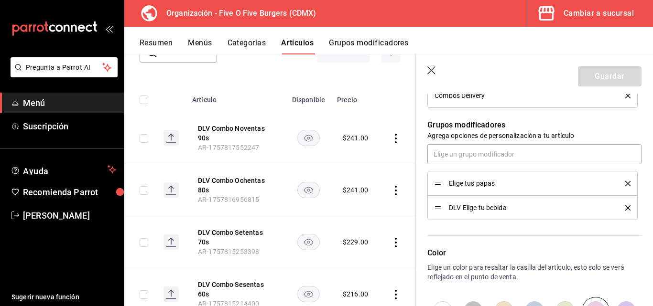
scroll to position [380, 0]
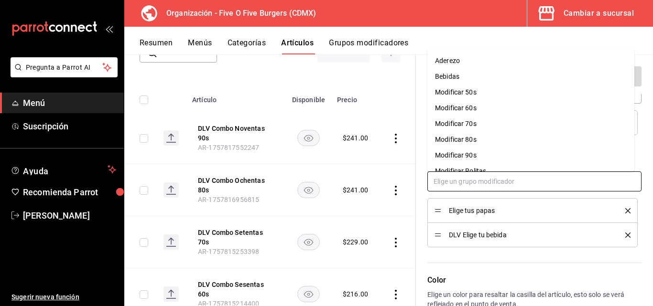
click at [463, 179] on input "text" at bounding box center [534, 182] width 214 height 20
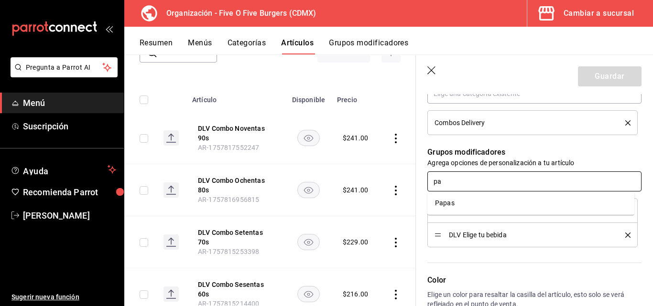
type input "pap"
click at [453, 199] on div "Papas" at bounding box center [445, 203] width 20 height 10
type textarea "x"
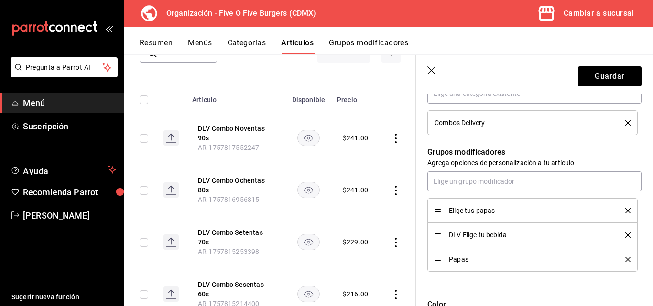
click at [619, 209] on button "delete" at bounding box center [625, 210] width 12 height 5
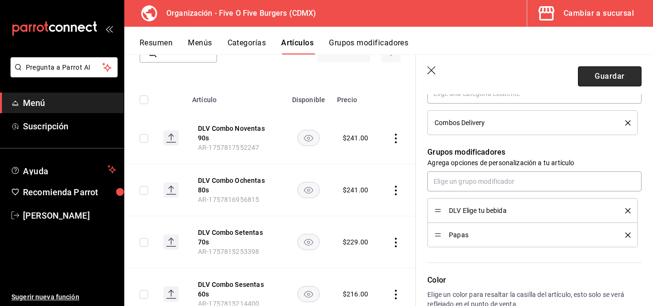
click at [582, 84] on button "Guardar" at bounding box center [610, 76] width 64 height 20
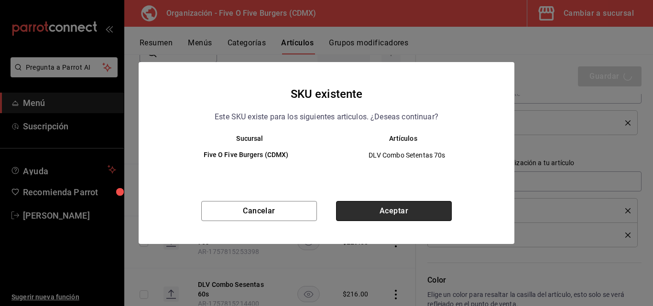
click at [398, 213] on button "Aceptar" at bounding box center [394, 211] width 116 height 20
type textarea "x"
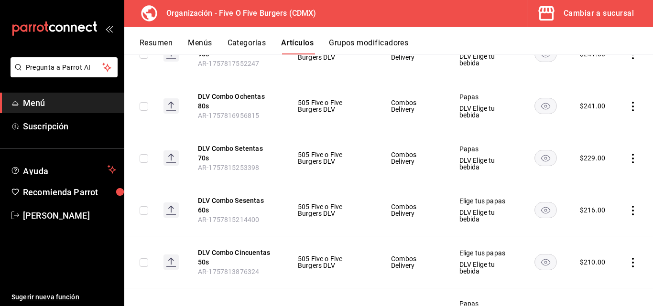
scroll to position [163, 0]
click at [628, 207] on icon "actions" at bounding box center [633, 210] width 10 height 10
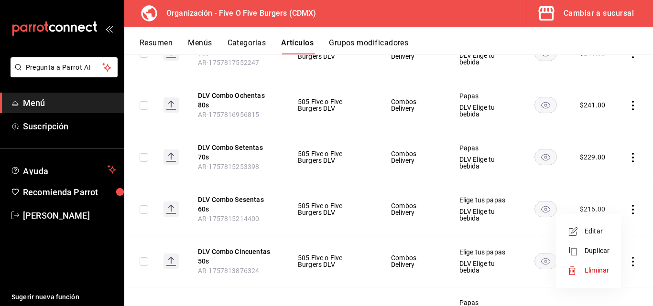
click at [586, 230] on span "Editar" at bounding box center [597, 232] width 25 height 10
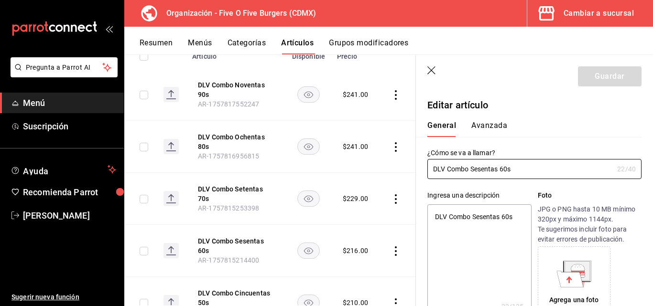
type textarea "x"
type input "$216.00"
radio input "false"
radio input "true"
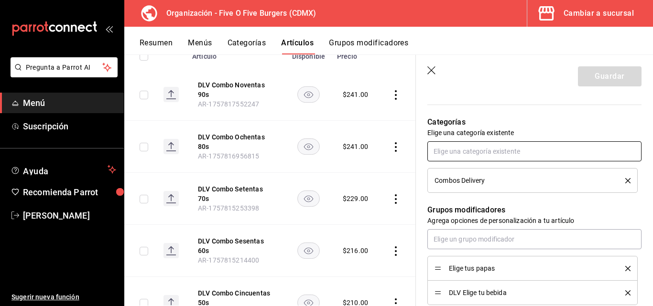
scroll to position [336, 0]
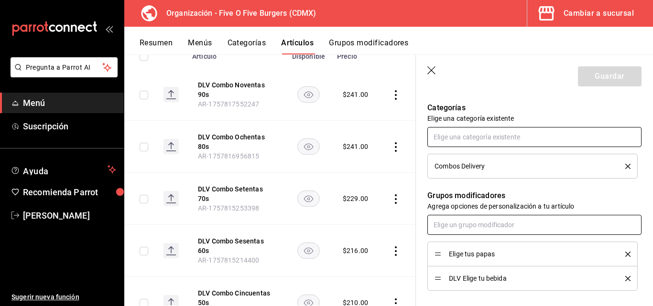
click at [479, 228] on input "text" at bounding box center [534, 225] width 214 height 20
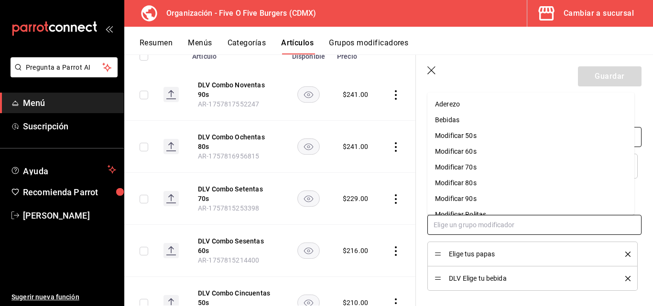
type input "p"
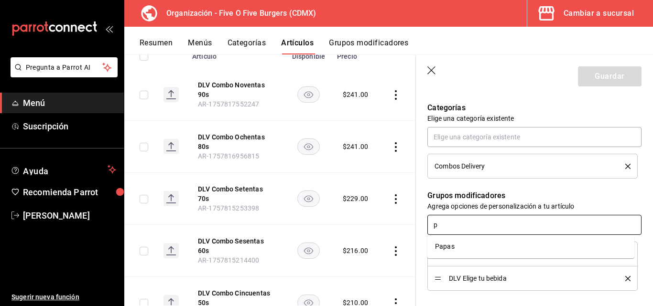
click at [453, 245] on div "Papas" at bounding box center [445, 247] width 20 height 10
type textarea "x"
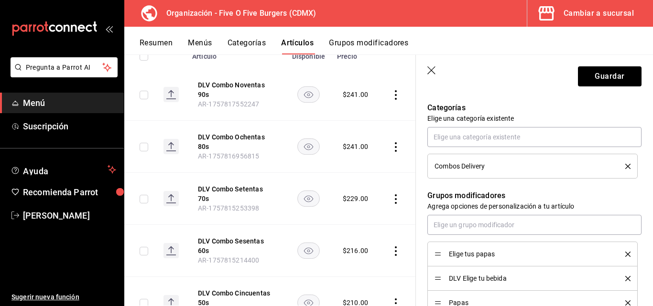
click at [625, 253] on icon "delete" at bounding box center [627, 254] width 5 height 5
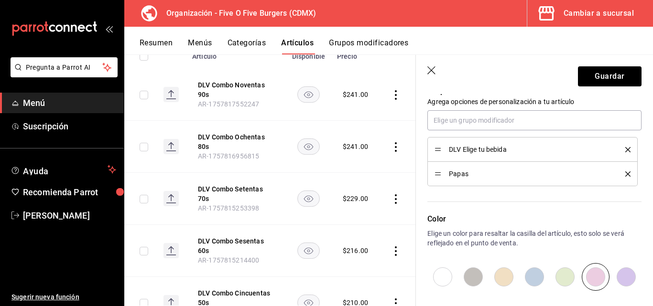
scroll to position [471, 0]
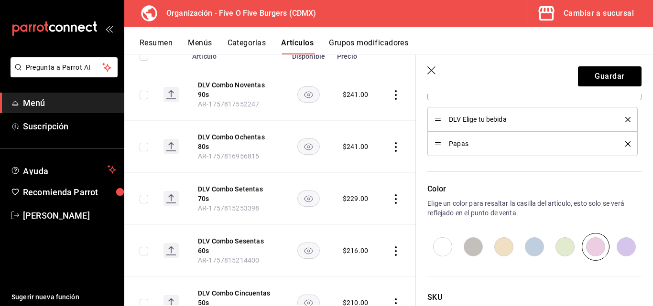
click at [592, 66] on header "Guardar" at bounding box center [534, 74] width 237 height 39
click at [587, 76] on button "Guardar" at bounding box center [610, 76] width 64 height 20
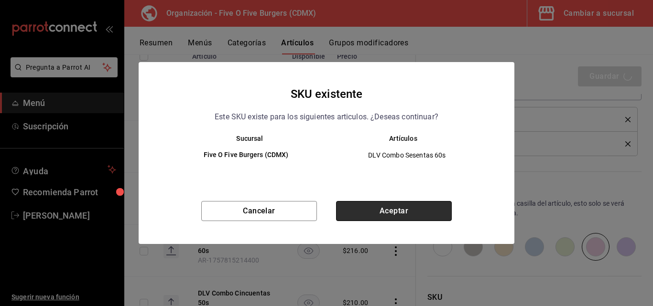
click at [393, 203] on button "Aceptar" at bounding box center [394, 211] width 116 height 20
type textarea "x"
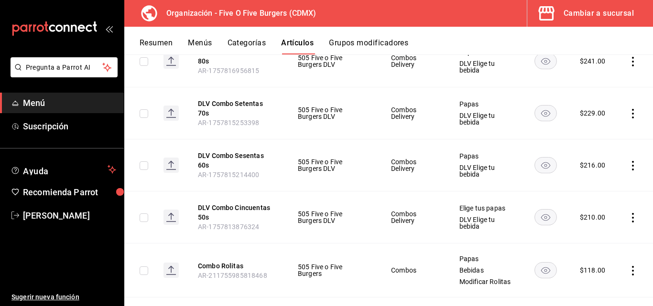
scroll to position [221, 0]
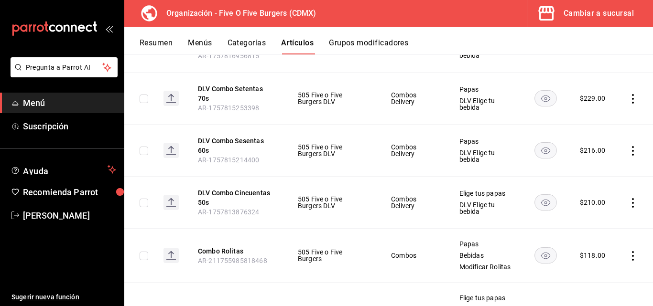
click at [629, 199] on icon "actions" at bounding box center [633, 203] width 10 height 10
click at [595, 220] on span "Editar" at bounding box center [597, 225] width 25 height 10
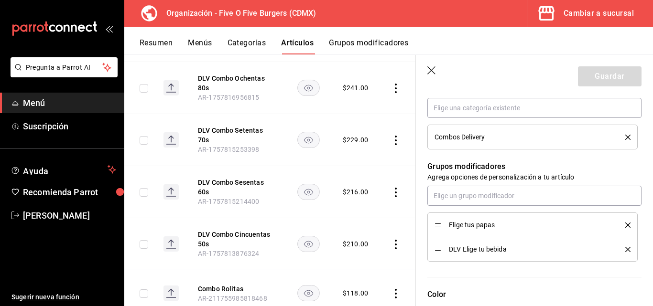
scroll to position [366, 0]
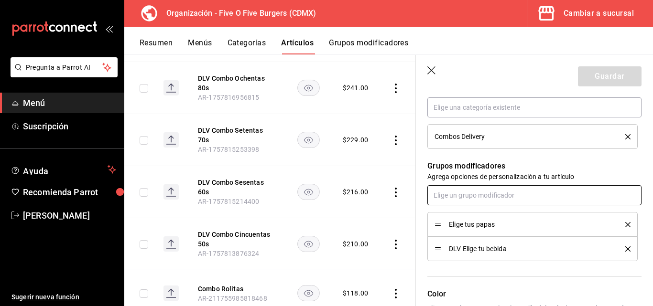
click at [565, 202] on input "text" at bounding box center [534, 195] width 214 height 20
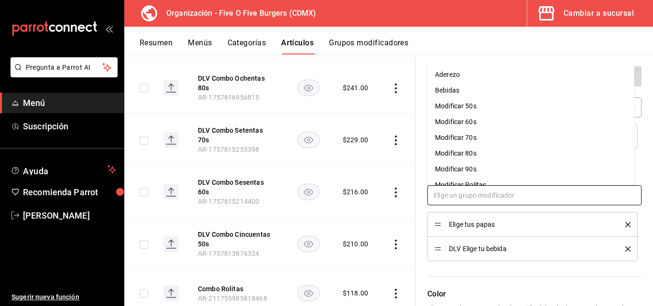
type input "p"
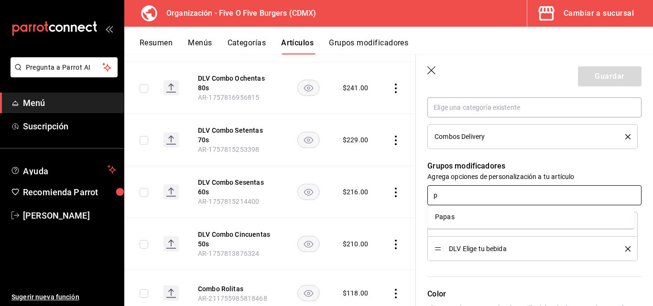
click at [529, 213] on li "Papas" at bounding box center [530, 217] width 207 height 16
type textarea "x"
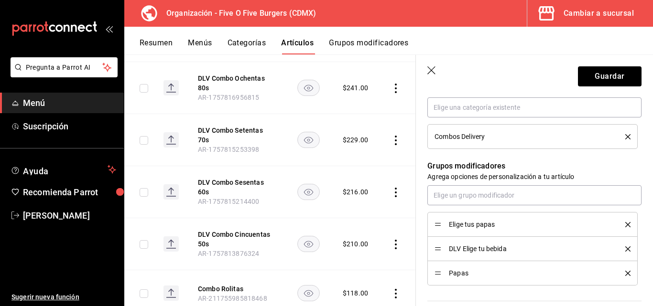
click at [625, 223] on icon "delete" at bounding box center [627, 224] width 5 height 5
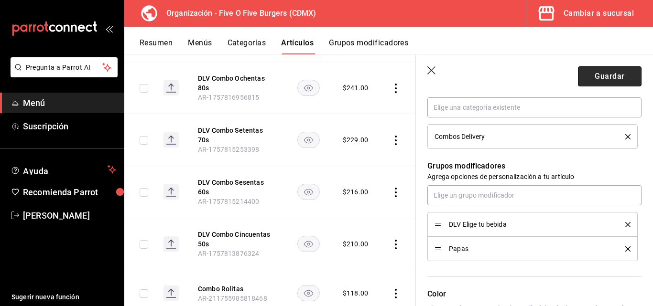
click at [613, 83] on button "Guardar" at bounding box center [610, 76] width 64 height 20
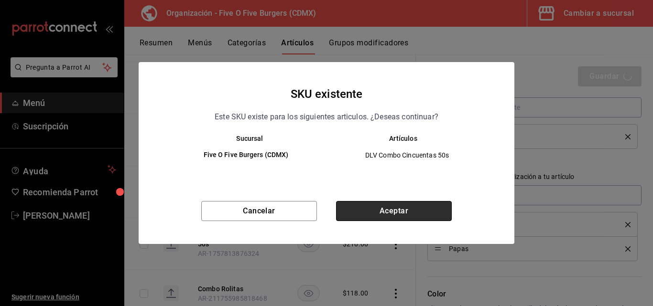
click at [423, 206] on button "Aceptar" at bounding box center [394, 211] width 116 height 20
type textarea "x"
type input "AR-1758498153204"
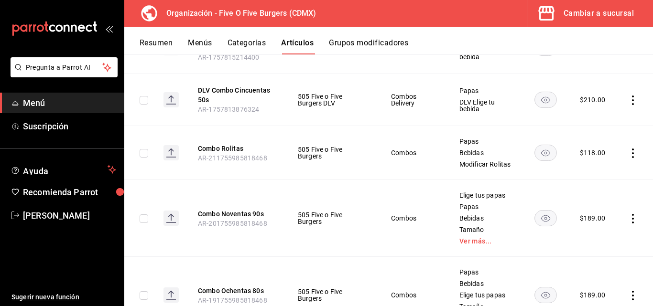
scroll to position [325, 0]
click at [628, 223] on icon "actions" at bounding box center [633, 218] width 10 height 10
click at [595, 243] on span "Editar" at bounding box center [597, 242] width 25 height 10
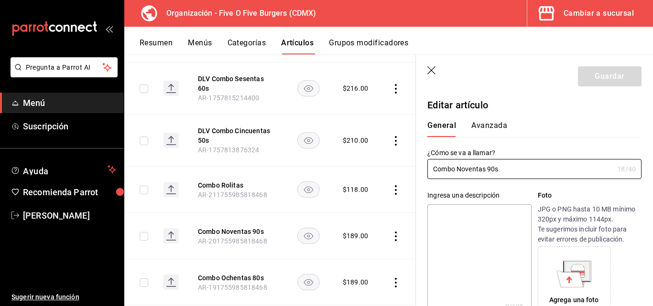
type input "$189.00"
radio input "false"
radio input "true"
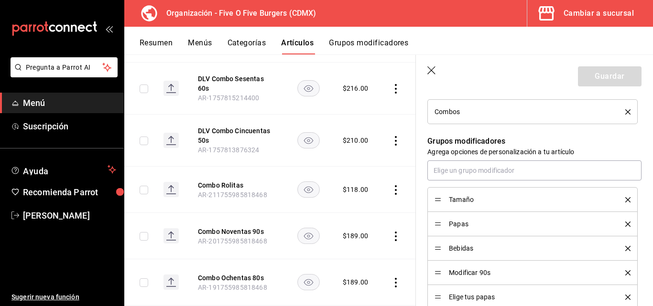
scroll to position [400, 0]
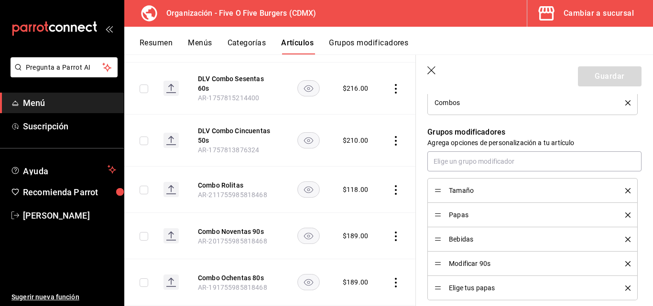
click at [625, 287] on icon "delete" at bounding box center [627, 288] width 5 height 5
click at [583, 80] on button "Guardar" at bounding box center [610, 76] width 64 height 20
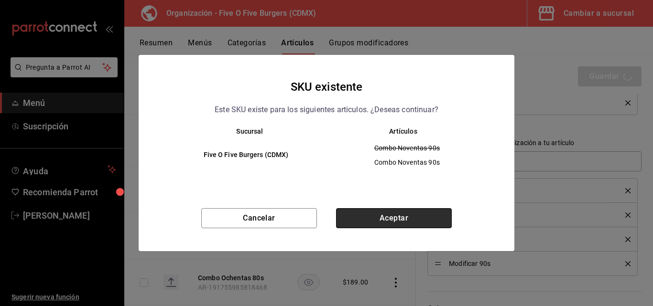
click at [387, 217] on button "Aceptar" at bounding box center [394, 218] width 116 height 20
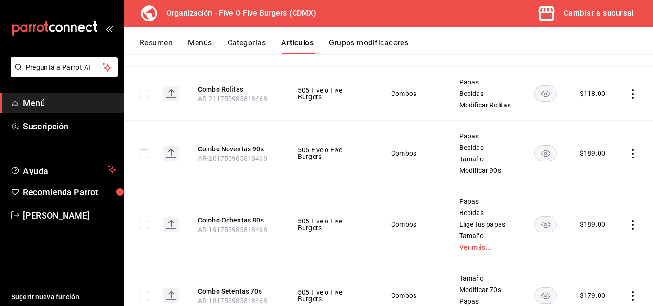
scroll to position [385, 0]
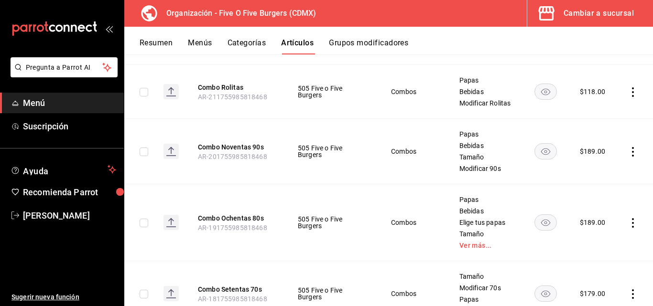
click at [628, 227] on icon "actions" at bounding box center [633, 223] width 10 height 10
click at [594, 241] on span "Editar" at bounding box center [597, 242] width 25 height 10
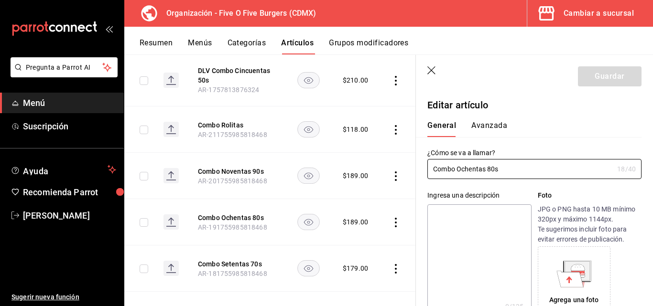
type input "$189.00"
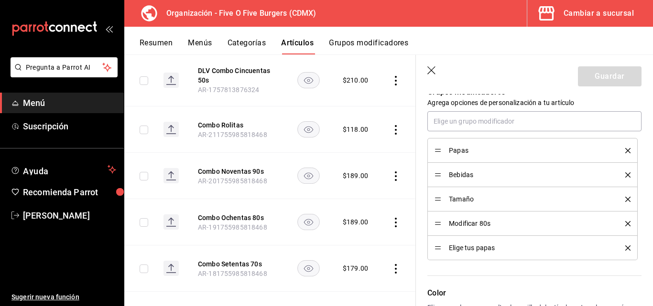
scroll to position [451, 0]
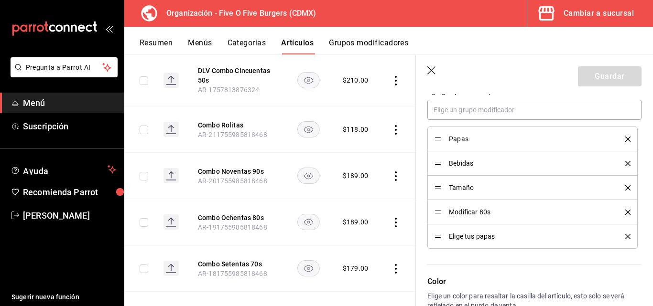
click at [625, 236] on icon "delete" at bounding box center [627, 236] width 5 height 5
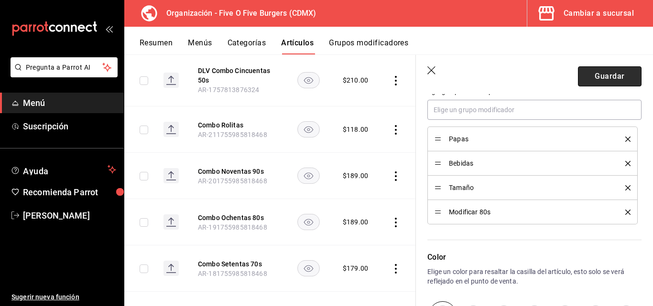
click at [599, 80] on button "Guardar" at bounding box center [610, 76] width 64 height 20
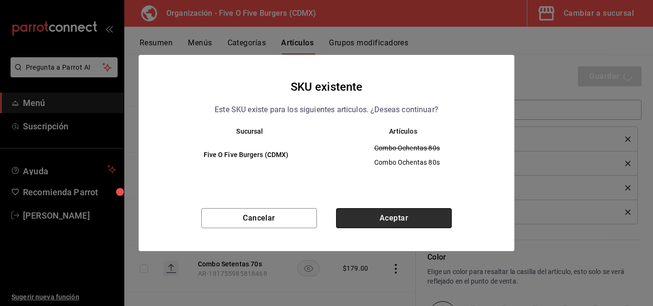
click at [396, 216] on button "Aceptar" at bounding box center [394, 218] width 116 height 20
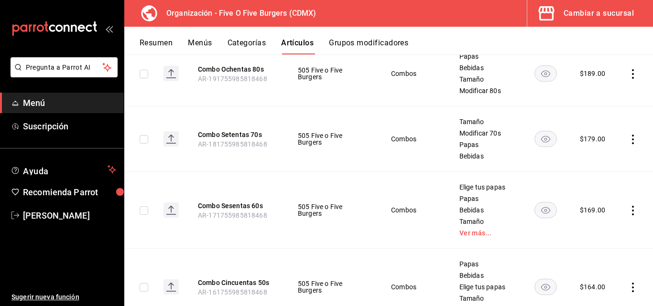
scroll to position [529, 0]
click at [632, 215] on icon "actions" at bounding box center [633, 211] width 2 height 10
click at [591, 243] on span "Editar" at bounding box center [597, 239] width 25 height 10
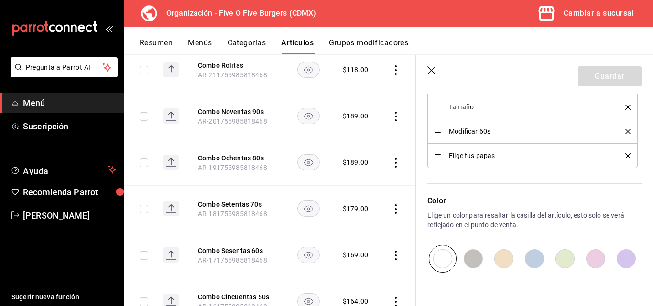
scroll to position [515, 0]
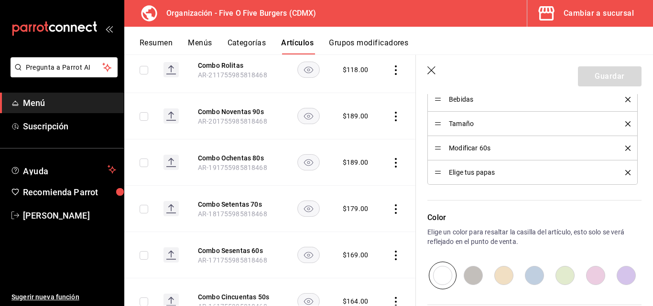
click at [625, 172] on icon "delete" at bounding box center [627, 172] width 5 height 5
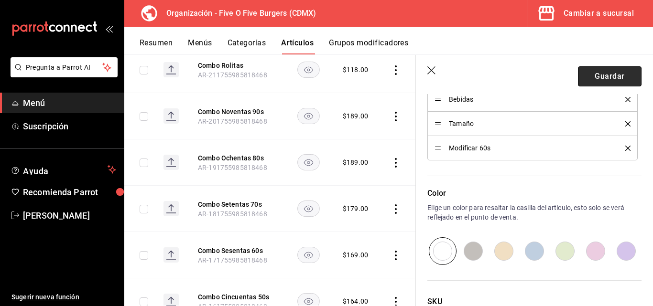
click at [593, 79] on button "Guardar" at bounding box center [610, 76] width 64 height 20
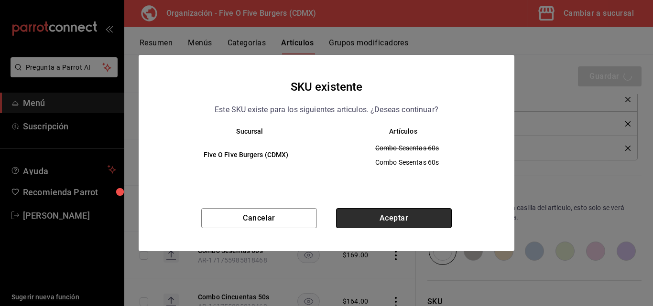
click at [432, 215] on button "Aceptar" at bounding box center [394, 218] width 116 height 20
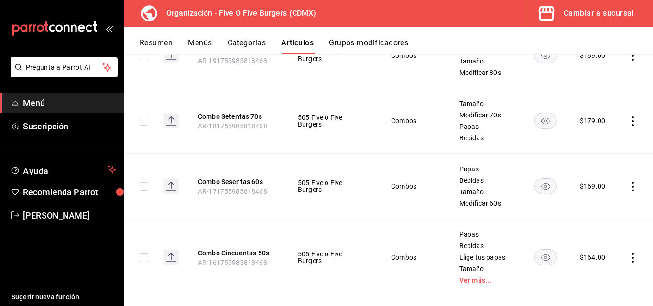
scroll to position [566, 0]
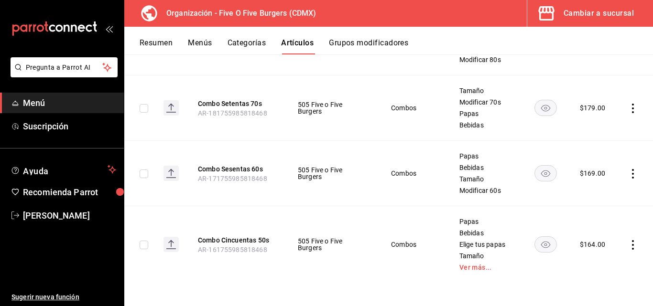
click at [628, 240] on icon "actions" at bounding box center [633, 245] width 10 height 10
click at [592, 240] on span "Editar" at bounding box center [597, 242] width 25 height 10
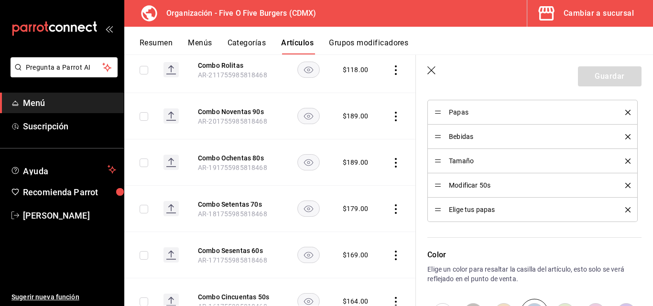
scroll to position [489, 0]
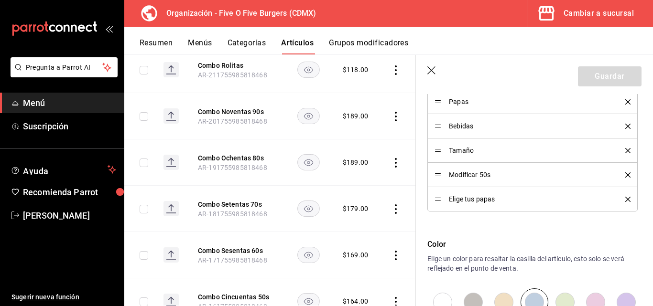
click at [625, 201] on icon "delete" at bounding box center [627, 199] width 5 height 5
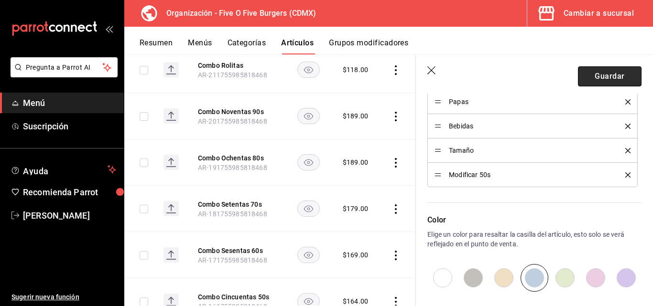
click at [612, 77] on button "Guardar" at bounding box center [610, 76] width 64 height 20
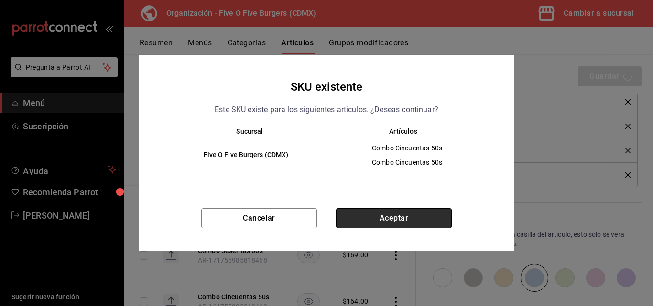
click at [427, 211] on button "Aceptar" at bounding box center [394, 218] width 116 height 20
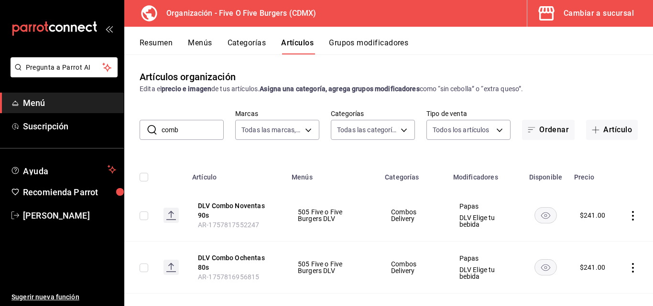
drag, startPoint x: 191, startPoint y: 129, endPoint x: 186, endPoint y: 129, distance: 5.3
click at [190, 129] on input "comb" at bounding box center [193, 129] width 62 height 19
drag, startPoint x: 154, startPoint y: 130, endPoint x: 130, endPoint y: 130, distance: 23.9
click at [130, 130] on div "​ comb ​ Marcas Todas las marcas, Sin marca 1c621bbb-1c7f-463d-b041-a7faf11ae45…" at bounding box center [388, 124] width 529 height 31
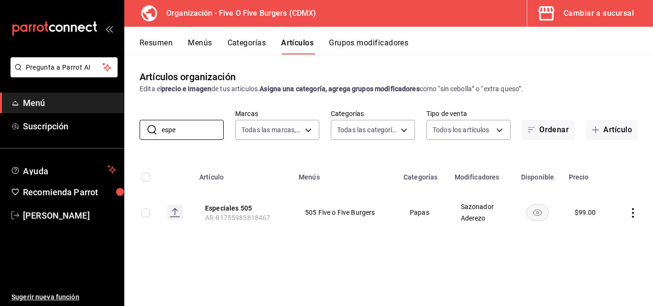
type input "espe"
click at [631, 214] on icon "actions" at bounding box center [633, 213] width 10 height 10
click at [602, 236] on span "Editar" at bounding box center [604, 235] width 25 height 10
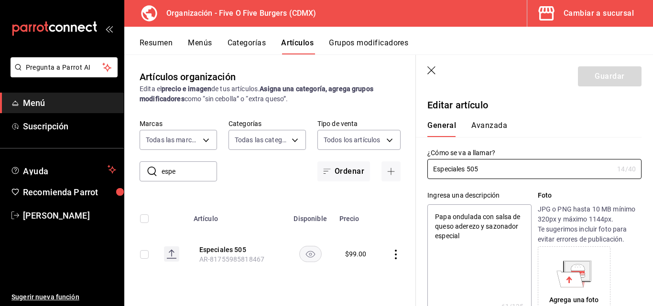
type textarea "x"
type input "$99.00"
radio input "false"
radio input "true"
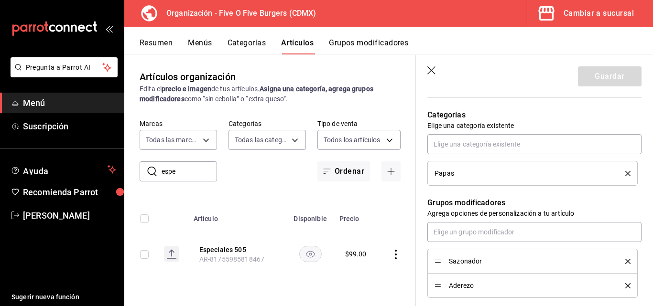
scroll to position [328, 0]
click at [498, 148] on input "text" at bounding box center [534, 145] width 214 height 20
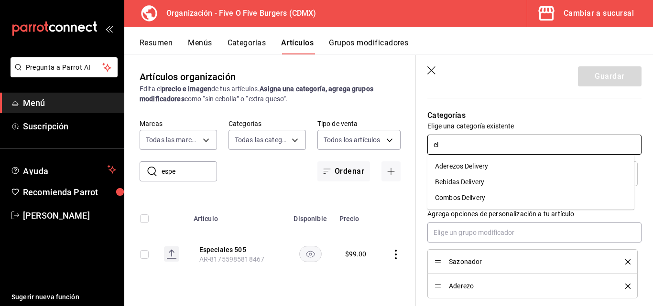
type input "e"
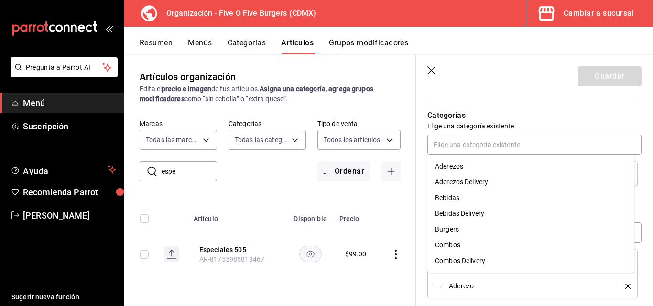
click at [532, 127] on p "Elige una categoría existente" at bounding box center [534, 126] width 214 height 10
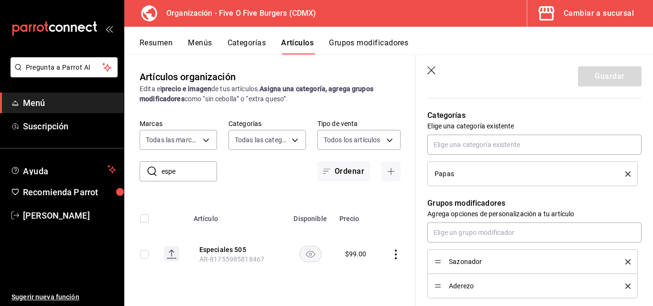
click at [586, 177] on div "Papas" at bounding box center [522, 174] width 176 height 7
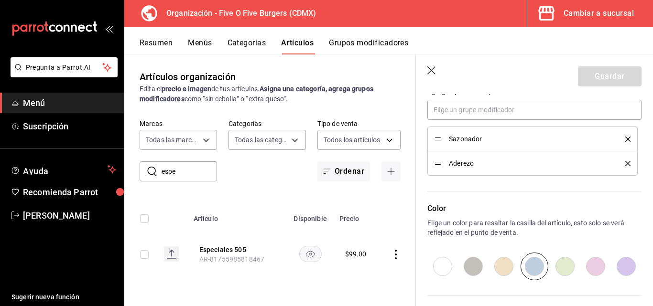
scroll to position [421, 0]
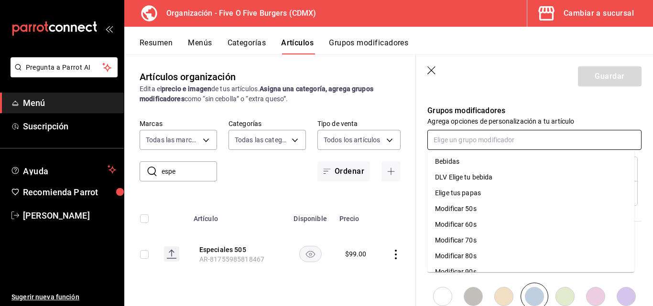
click at [552, 148] on input "text" at bounding box center [534, 140] width 214 height 20
click at [464, 195] on div "Elige tus papas" at bounding box center [458, 193] width 46 height 10
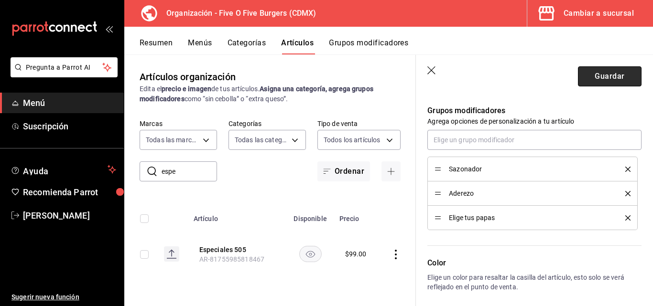
click at [590, 80] on button "Guardar" at bounding box center [610, 76] width 64 height 20
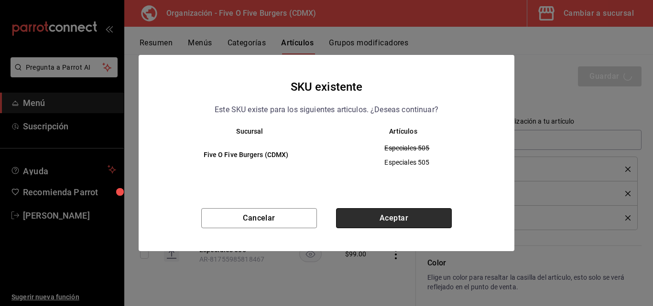
click at [409, 221] on button "Aceptar" at bounding box center [394, 218] width 116 height 20
type textarea "x"
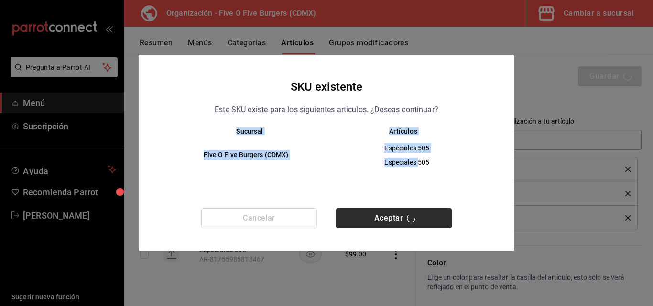
click at [409, 221] on div "Cancelar Aceptar" at bounding box center [327, 229] width 376 height 43
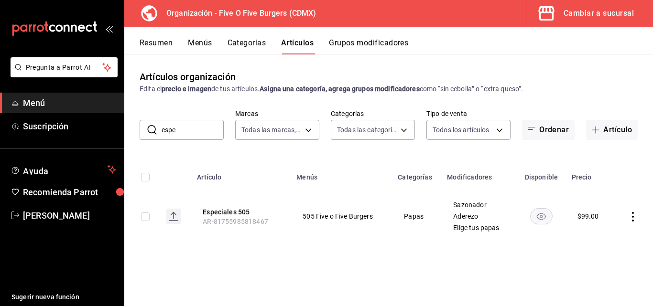
click at [201, 42] on button "Menús" at bounding box center [200, 46] width 24 height 16
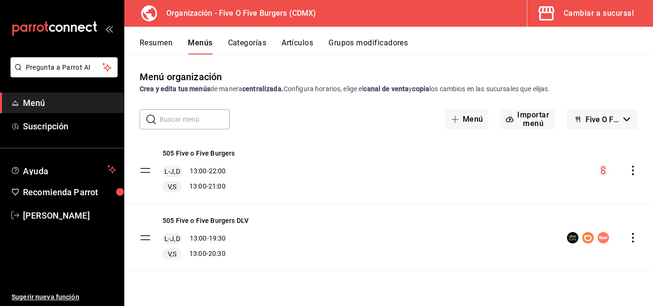
click at [249, 43] on button "Categorías" at bounding box center [247, 46] width 39 height 16
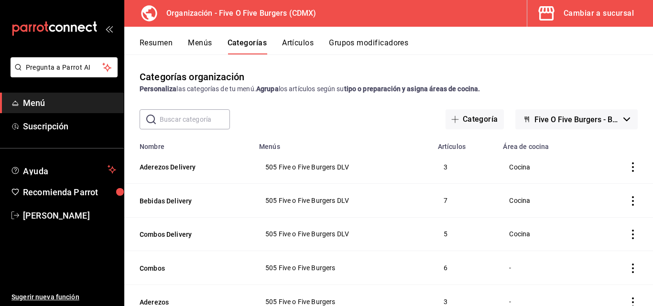
click at [203, 47] on button "Menús" at bounding box center [200, 46] width 24 height 16
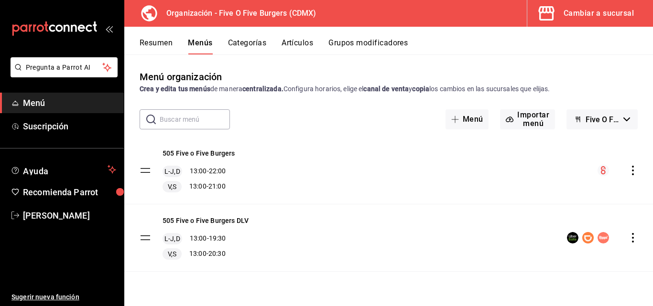
click at [629, 174] on icon "actions" at bounding box center [633, 171] width 10 height 10
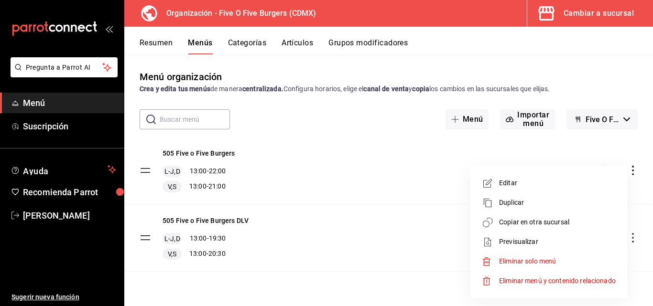
click at [511, 228] on li "Copiar en otra sucursal" at bounding box center [548, 223] width 149 height 20
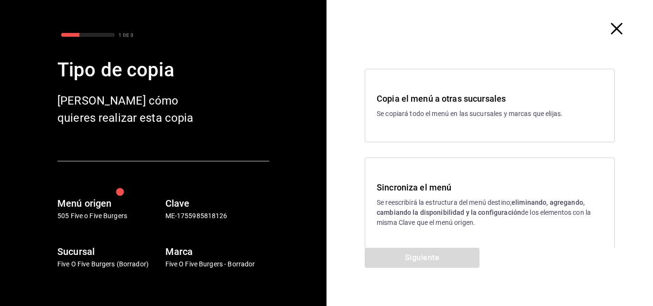
click at [451, 196] on div "Sincroniza el menú Se reescribirá la estructura del menú destino; eliminando, a…" at bounding box center [490, 204] width 226 height 47
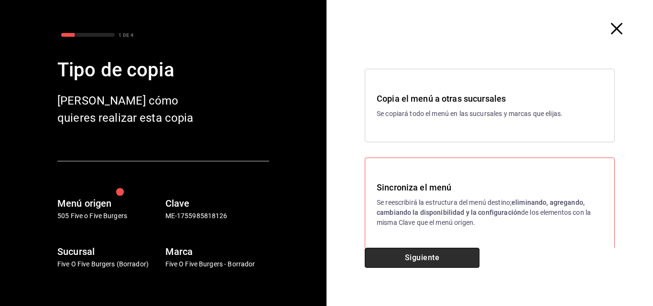
click at [423, 264] on button "Siguiente" at bounding box center [422, 258] width 115 height 20
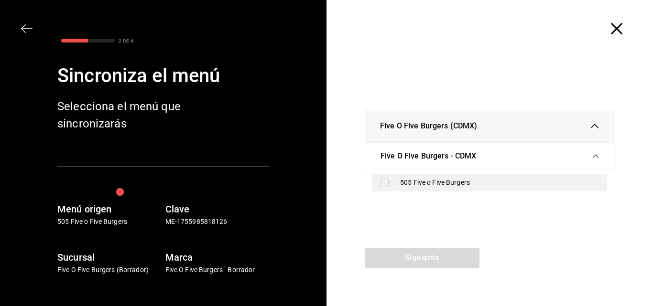
click at [389, 187] on label at bounding box center [386, 183] width 12 height 9
click at [389, 187] on input "checkbox" at bounding box center [384, 183] width 9 height 9
click at [386, 185] on input "checkbox" at bounding box center [384, 183] width 9 height 9
checkbox input "true"
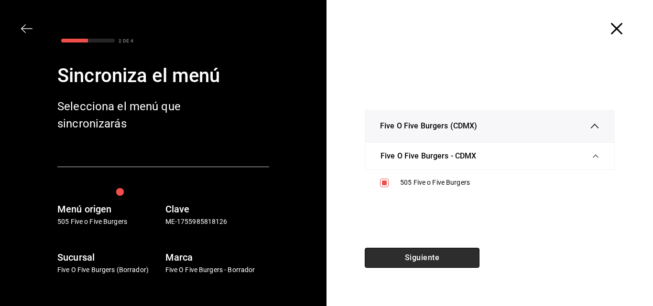
click at [407, 261] on button "Siguiente" at bounding box center [422, 258] width 115 height 20
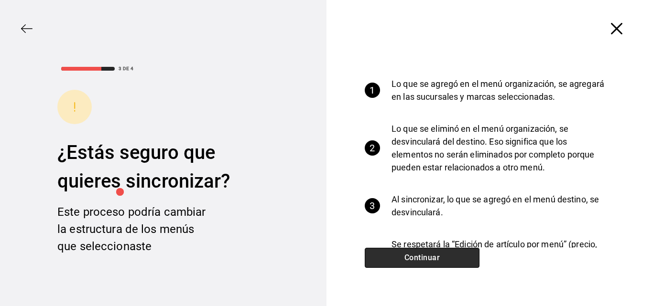
click at [407, 261] on button "Continuar" at bounding box center [422, 258] width 115 height 20
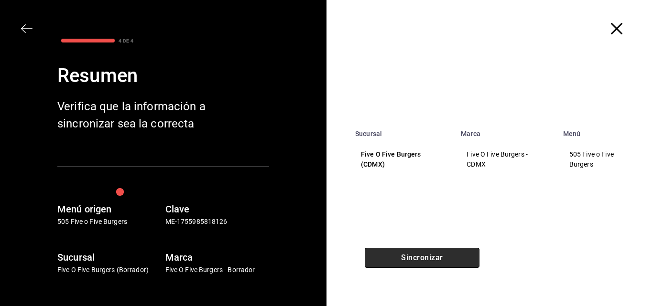
click at [407, 261] on button "Sincronizar" at bounding box center [422, 258] width 115 height 20
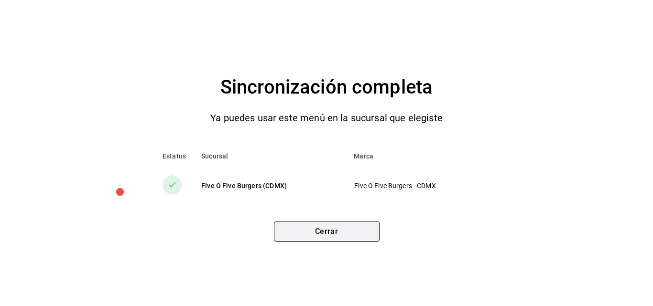
click at [342, 233] on button "Cerrar" at bounding box center [327, 232] width 106 height 20
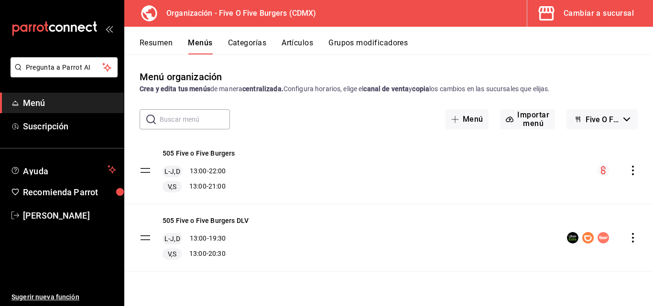
click at [629, 241] on icon "actions" at bounding box center [633, 238] width 10 height 10
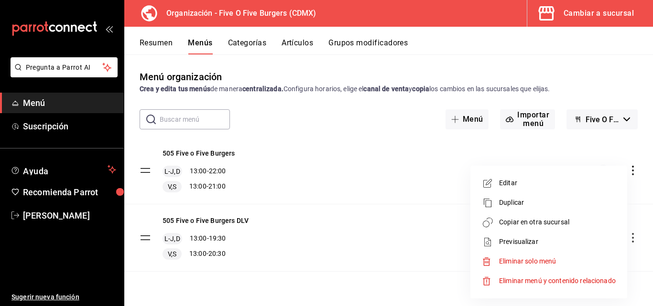
click at [514, 217] on li "Copiar en otra sucursal" at bounding box center [548, 223] width 149 height 20
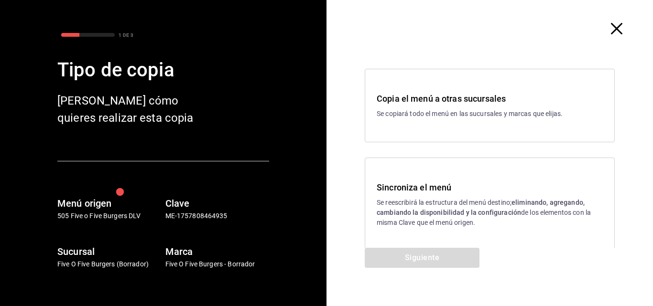
click at [380, 213] on strong "eliminando, agregando, cambiando la disponibilidad y la configuración" at bounding box center [481, 208] width 208 height 18
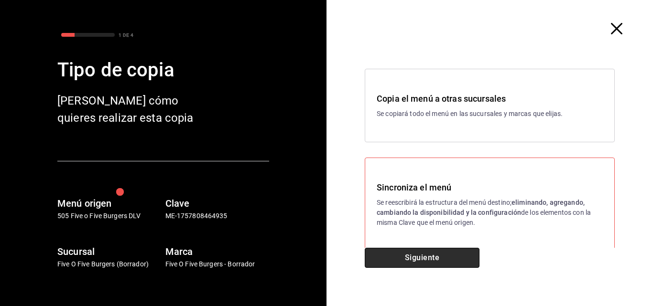
click at [394, 262] on button "Siguiente" at bounding box center [422, 258] width 115 height 20
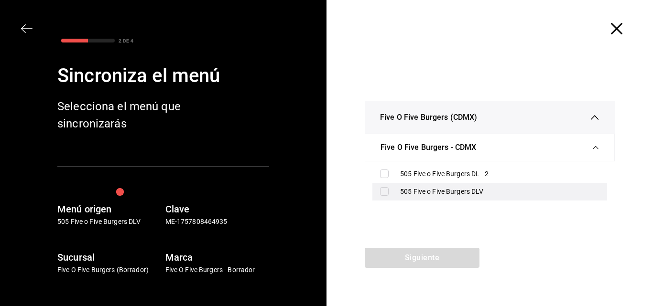
click at [391, 192] on label at bounding box center [386, 191] width 12 height 9
click at [389, 192] on input "checkbox" at bounding box center [384, 191] width 9 height 9
click at [384, 190] on input "checkbox" at bounding box center [384, 191] width 9 height 9
checkbox input "true"
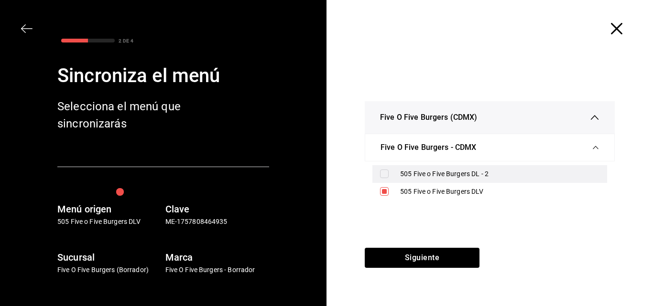
click at [383, 175] on input "checkbox" at bounding box center [384, 174] width 9 height 9
checkbox input "true"
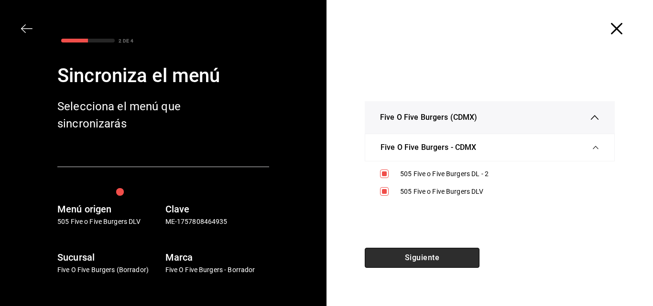
click at [404, 257] on button "Siguiente" at bounding box center [422, 258] width 115 height 20
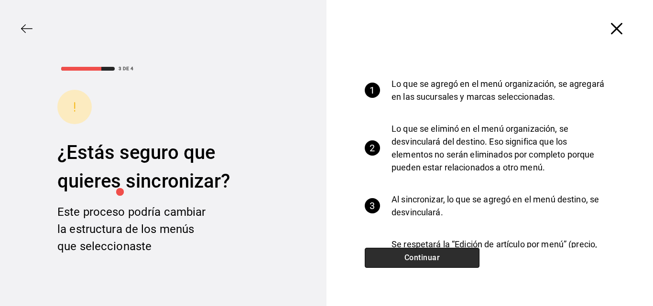
click at [404, 257] on button "Continuar" at bounding box center [422, 258] width 115 height 20
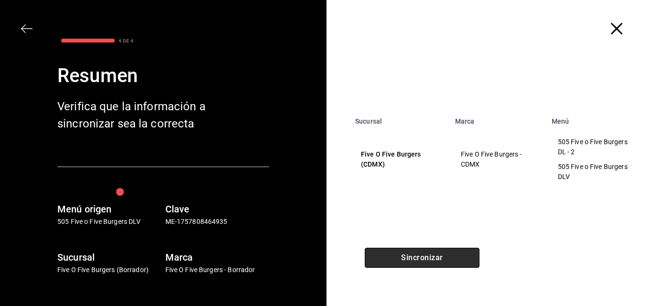
click at [404, 257] on button "Sincronizar" at bounding box center [422, 258] width 115 height 20
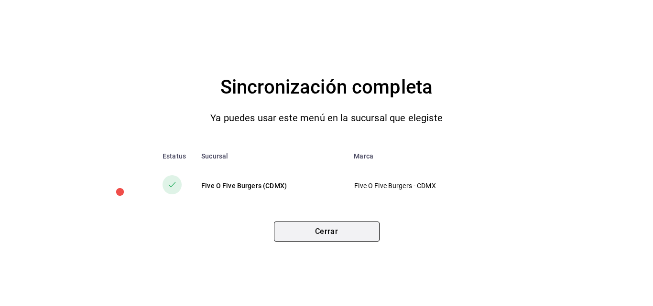
click at [299, 229] on button "Cerrar" at bounding box center [327, 232] width 106 height 20
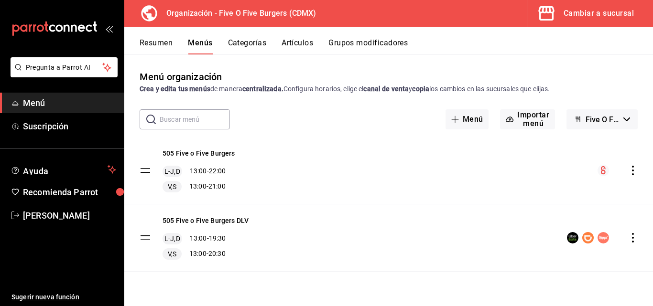
click at [311, 47] on button "Artículos" at bounding box center [298, 46] width 32 height 16
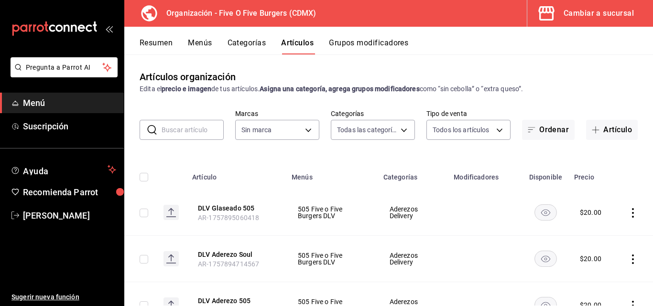
type input "2974cb68-fa0e-4c1b-828b-d4f146ac3279,0784bacb-ccc8-435e-9a40-abf7a349989a,8e234…"
type input "1c621bbb-1c7f-463d-b041-a7faf11ae458"
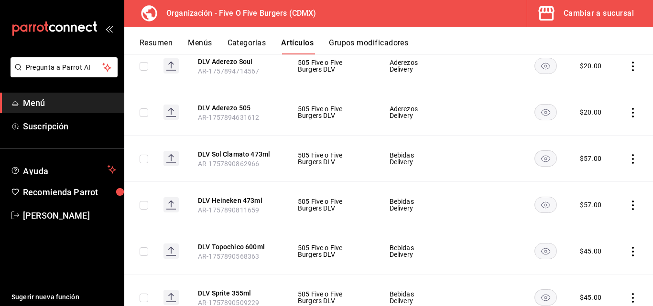
scroll to position [173, 0]
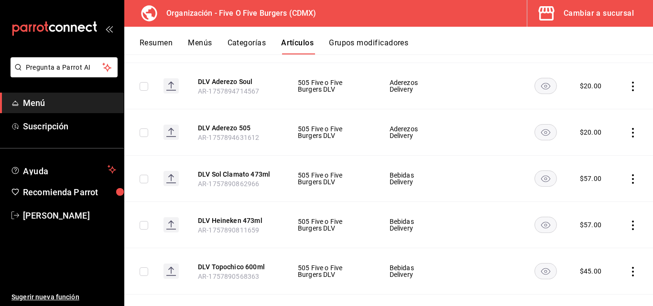
click at [584, 17] on div "Cambiar a sucursal" at bounding box center [599, 13] width 70 height 13
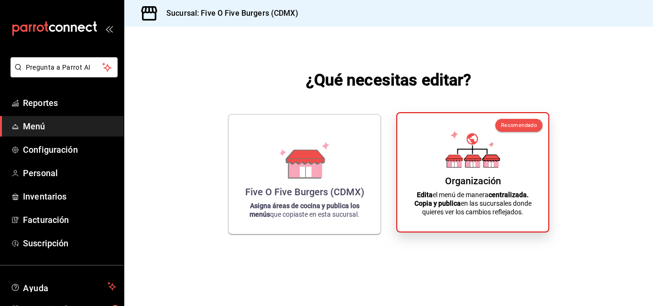
click at [437, 191] on p "Edita el menú de manera centralizada. Copia y publica en las sucursales donde q…" at bounding box center [473, 204] width 128 height 26
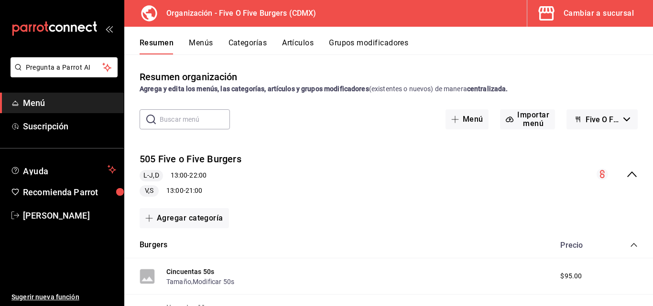
click at [608, 17] on div "Cambiar a sucursal" at bounding box center [599, 13] width 70 height 13
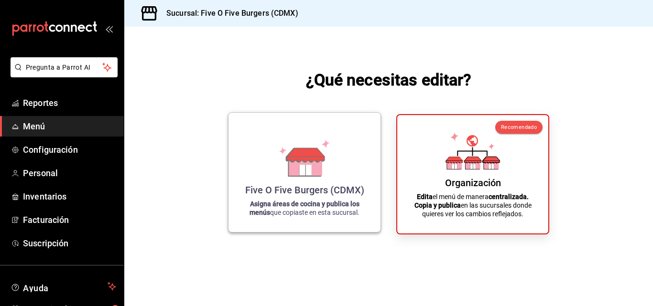
click at [302, 180] on div "Five O Five Burgers (CDMX) Asigna áreas de cocina y publica los menús que copia…" at bounding box center [304, 172] width 129 height 104
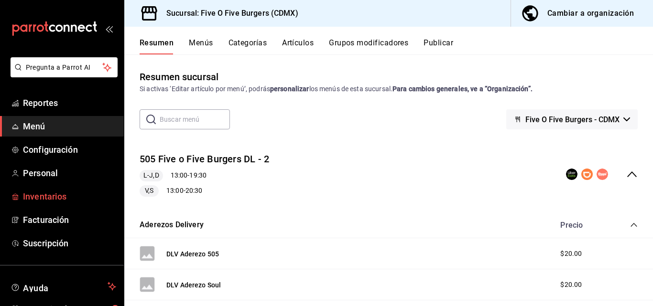
click at [52, 203] on span "Inventarios" at bounding box center [69, 196] width 93 height 13
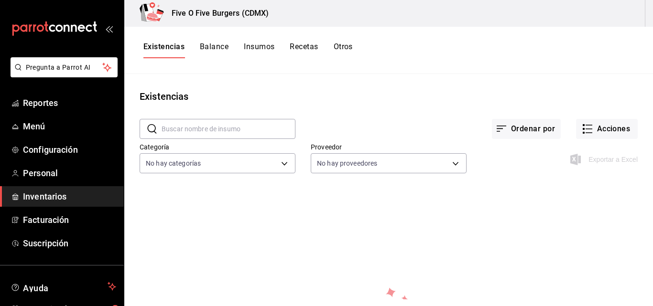
click at [600, 161] on div "Exportar a Excel" at bounding box center [604, 159] width 65 height 11
click at [596, 128] on button "Acciones" at bounding box center [607, 129] width 62 height 20
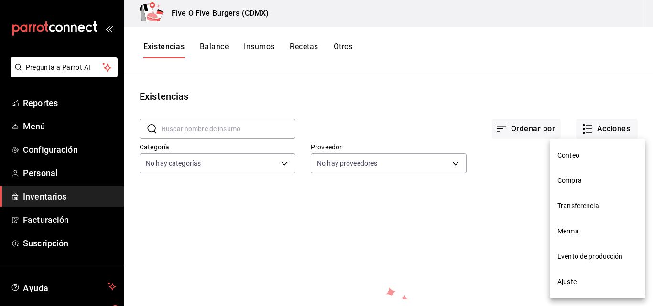
click at [216, 49] on div at bounding box center [326, 153] width 653 height 306
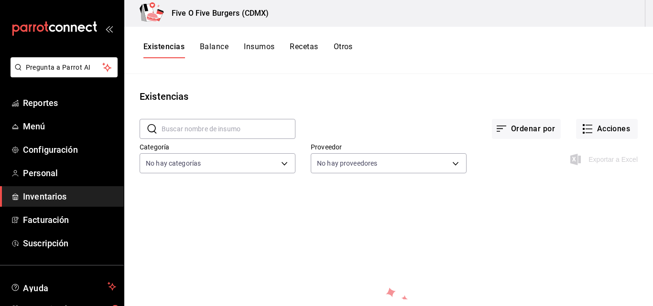
click at [213, 43] on button "Balance" at bounding box center [214, 50] width 29 height 16
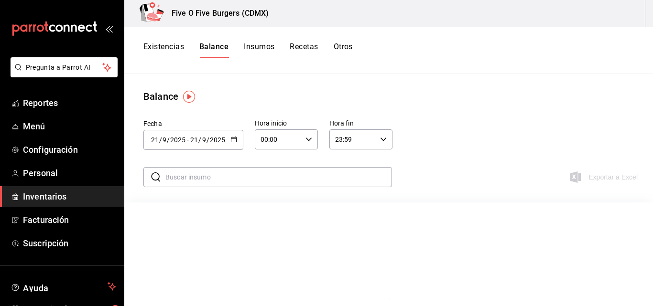
click at [259, 47] on button "Insumos" at bounding box center [259, 50] width 31 height 16
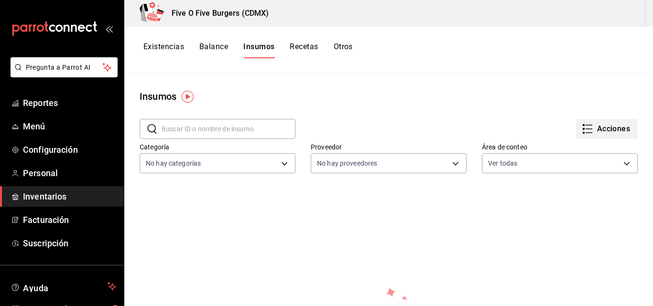
click at [589, 132] on button "Acciones" at bounding box center [607, 129] width 62 height 20
click at [565, 122] on div "Importar lista de insumos" at bounding box center [579, 118] width 77 height 10
click at [0, 0] on input "Importar lista de insumos" at bounding box center [0, 0] width 0 height 0
click at [586, 146] on li "Exportar lista de insumos" at bounding box center [580, 141] width 100 height 23
click at [582, 143] on span "Exportar lista de insumos" at bounding box center [578, 142] width 75 height 8
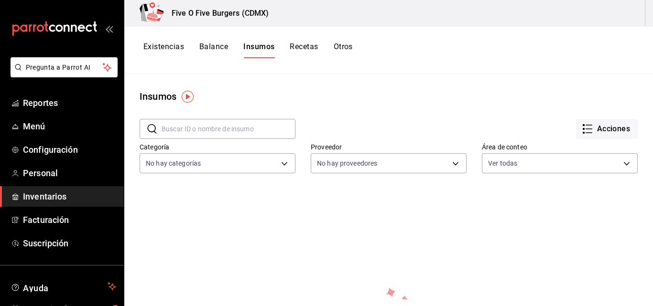
click at [185, 95] on img "button" at bounding box center [188, 97] width 12 height 12
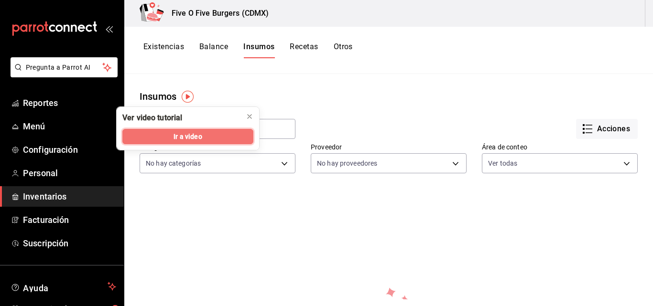
click at [185, 135] on span "Ir a video" at bounding box center [188, 137] width 28 height 10
